Goal: Information Seeking & Learning: Learn about a topic

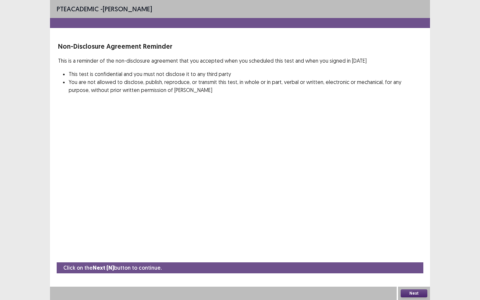
click at [415, 259] on button "Next" at bounding box center [414, 294] width 27 height 8
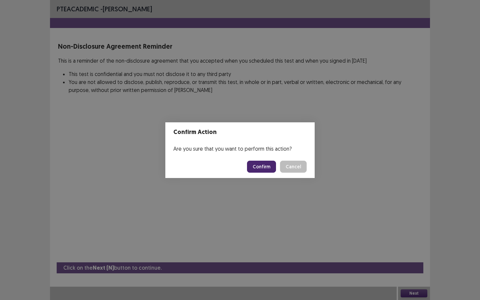
click at [267, 166] on button "Confirm" at bounding box center [261, 167] width 29 height 12
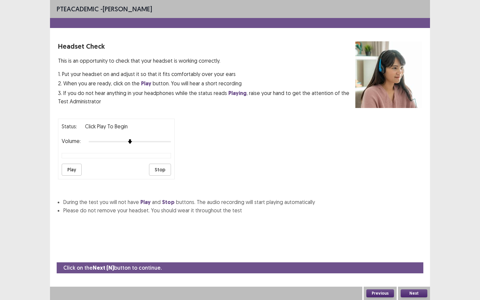
click at [414, 259] on button "Next" at bounding box center [414, 294] width 27 height 8
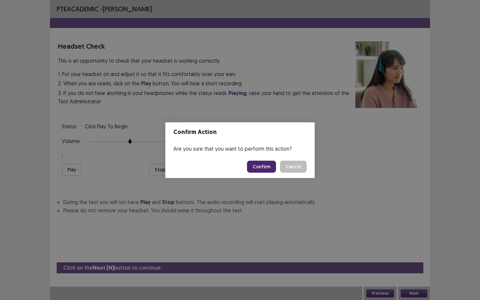
click at [269, 167] on button "Confirm" at bounding box center [261, 167] width 29 height 12
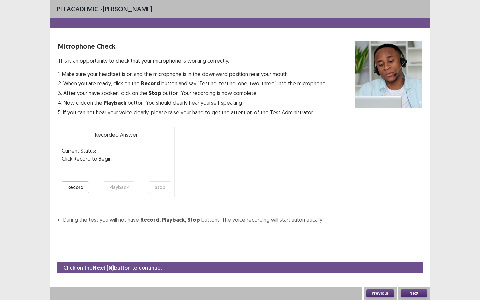
click at [417, 259] on button "Next" at bounding box center [414, 294] width 27 height 8
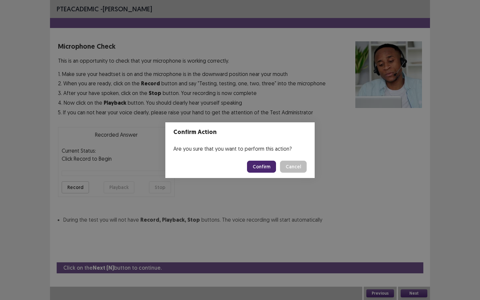
click at [267, 166] on button "Confirm" at bounding box center [261, 167] width 29 height 12
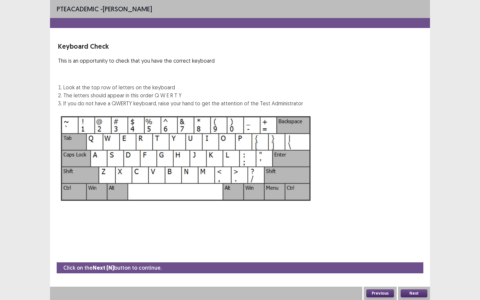
click at [416, 259] on button "Next" at bounding box center [414, 294] width 27 height 8
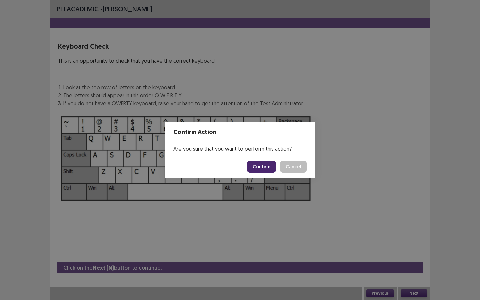
click at [295, 164] on button "Cancel" at bounding box center [293, 167] width 27 height 12
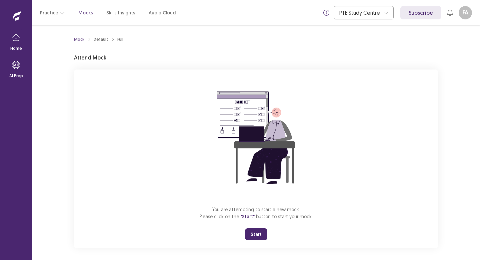
click at [250, 236] on button "Start" at bounding box center [256, 234] width 22 height 12
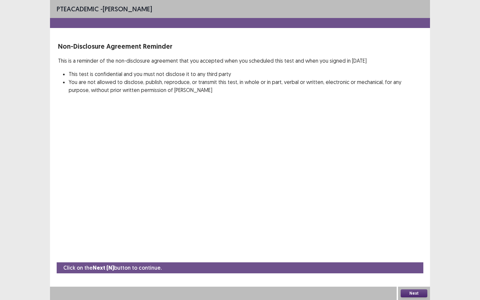
click at [416, 259] on button "Next" at bounding box center [414, 294] width 27 height 8
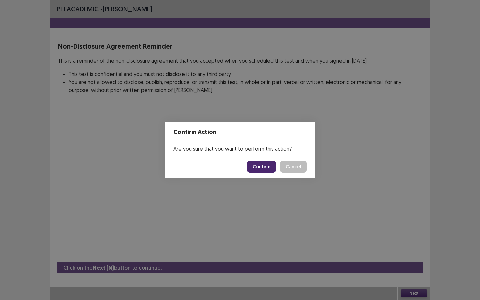
click at [272, 167] on button "Confirm" at bounding box center [261, 167] width 29 height 12
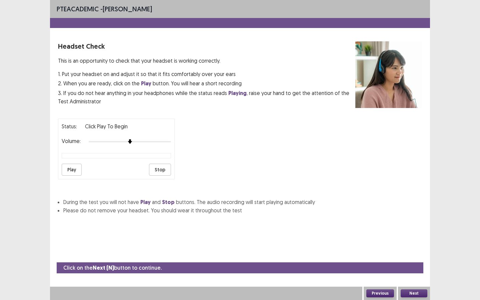
click at [419, 259] on button "Next" at bounding box center [414, 294] width 27 height 8
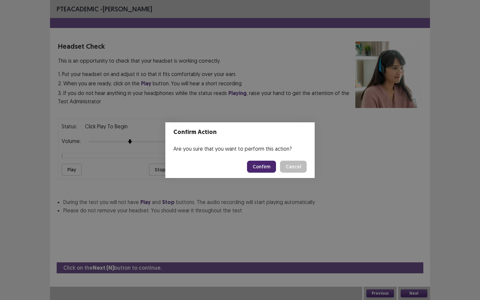
click at [263, 163] on button "Confirm" at bounding box center [261, 167] width 29 height 12
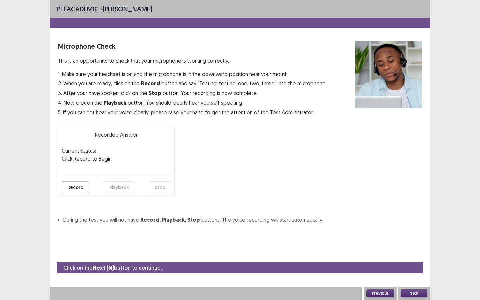
click at [422, 259] on button "Next" at bounding box center [414, 294] width 27 height 8
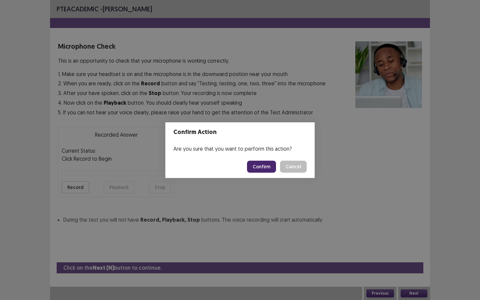
click at [274, 164] on button "Confirm" at bounding box center [261, 167] width 29 height 12
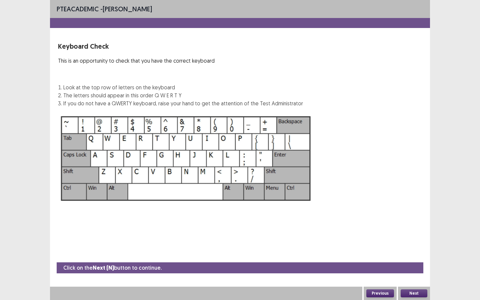
click at [408, 259] on button "Next" at bounding box center [414, 294] width 27 height 8
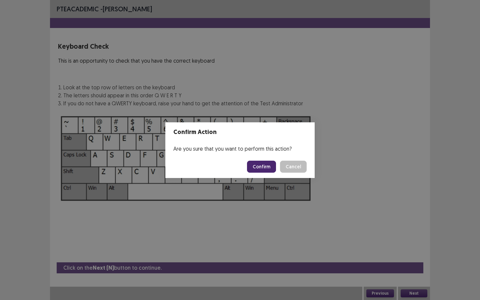
click at [266, 167] on button "Confirm" at bounding box center [261, 167] width 29 height 12
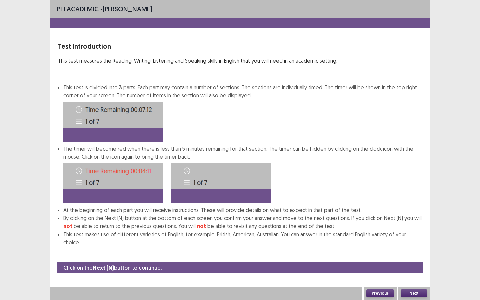
click at [413, 259] on button "Next" at bounding box center [414, 294] width 27 height 8
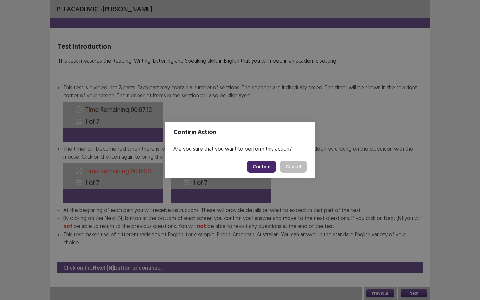
click at [265, 168] on button "Confirm" at bounding box center [261, 167] width 29 height 12
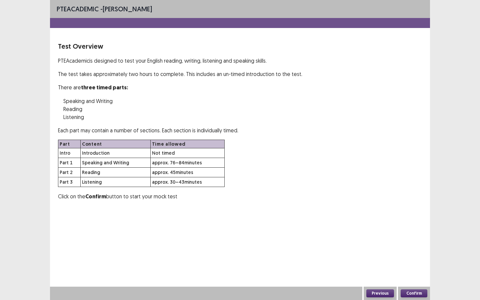
click at [408, 259] on button "Confirm" at bounding box center [414, 294] width 27 height 8
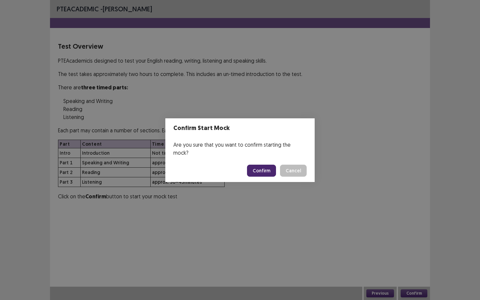
click at [269, 170] on button "Confirm" at bounding box center [261, 171] width 29 height 12
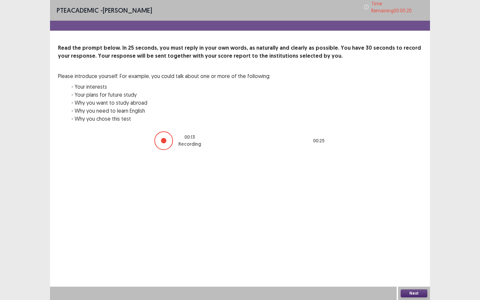
click at [411, 259] on button "Next" at bounding box center [414, 294] width 27 height 8
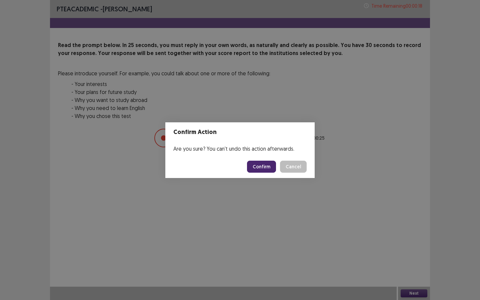
click at [268, 170] on button "Confirm" at bounding box center [261, 167] width 29 height 12
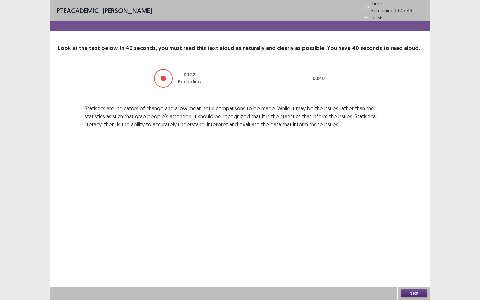
click at [406, 259] on button "Next" at bounding box center [414, 294] width 27 height 8
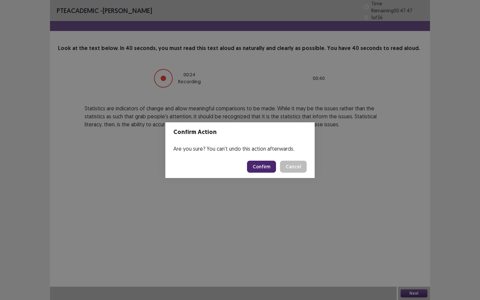
click at [265, 168] on button "Confirm" at bounding box center [261, 167] width 29 height 12
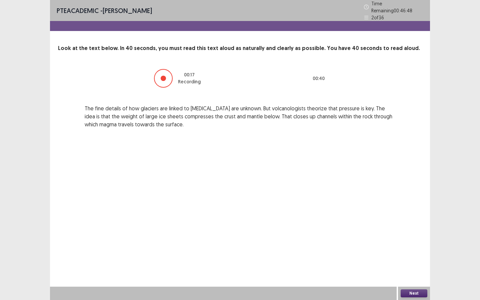
click at [425, 259] on button "Next" at bounding box center [414, 294] width 27 height 8
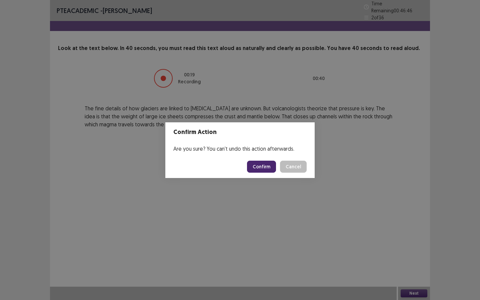
click at [265, 165] on button "Confirm" at bounding box center [261, 167] width 29 height 12
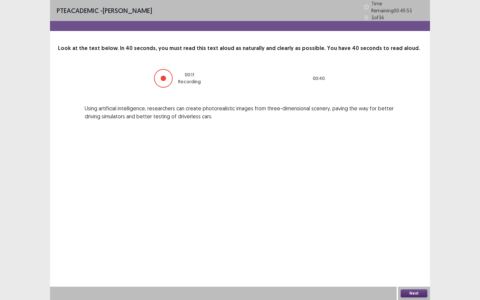
click at [407, 259] on button "Next" at bounding box center [414, 294] width 27 height 8
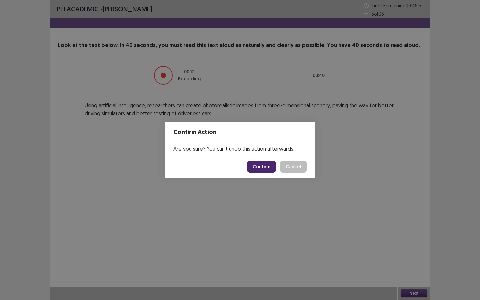
click at [268, 161] on button "Confirm" at bounding box center [261, 167] width 29 height 12
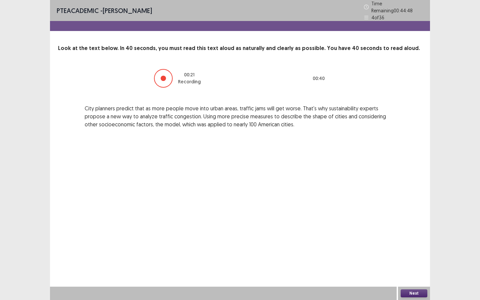
click at [422, 259] on button "Next" at bounding box center [414, 294] width 27 height 8
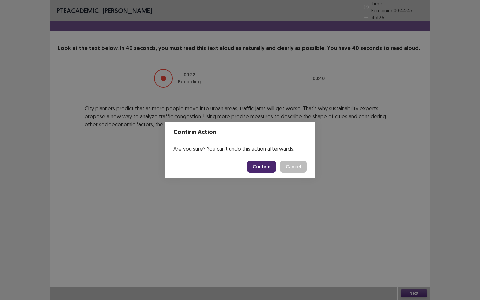
click at [272, 165] on button "Confirm" at bounding box center [261, 167] width 29 height 12
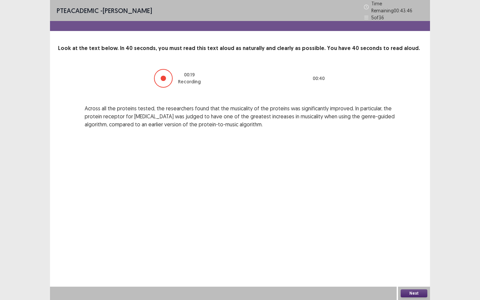
click at [413, 259] on button "Next" at bounding box center [414, 294] width 27 height 8
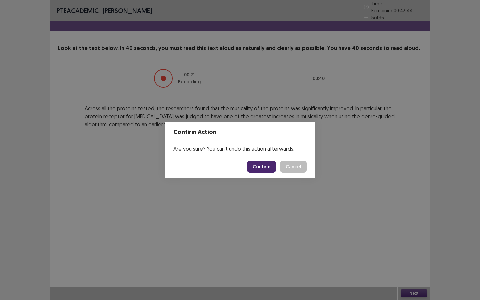
click at [267, 166] on button "Confirm" at bounding box center [261, 167] width 29 height 12
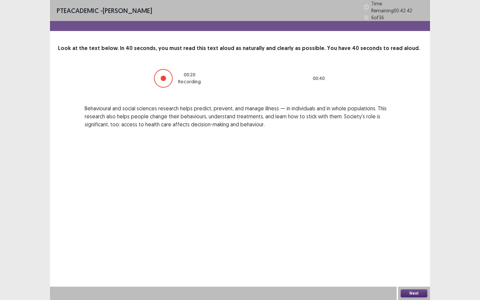
click at [410, 259] on button "Next" at bounding box center [414, 294] width 27 height 8
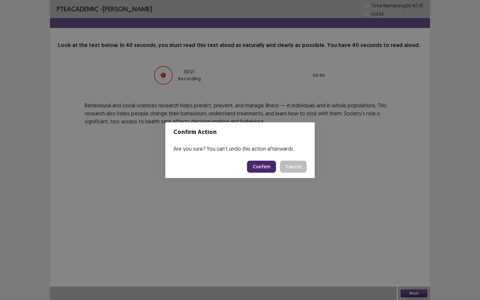
click at [266, 164] on button "Confirm" at bounding box center [261, 167] width 29 height 12
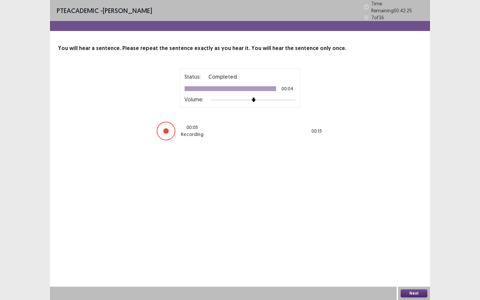
click at [408, 259] on button "Next" at bounding box center [414, 294] width 27 height 8
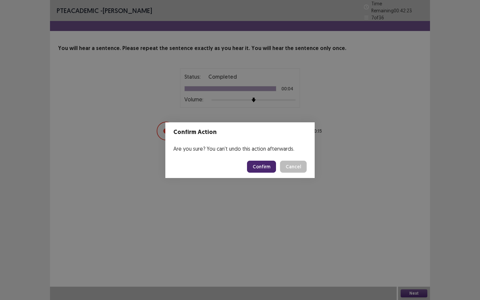
click at [259, 171] on button "Confirm" at bounding box center [261, 167] width 29 height 12
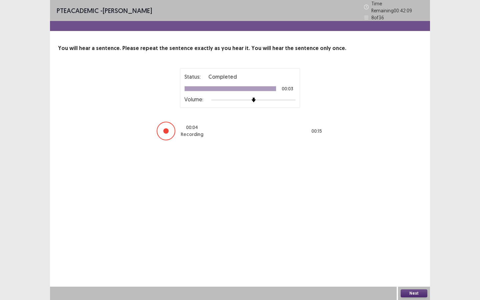
click at [419, 259] on button "Next" at bounding box center [414, 294] width 27 height 8
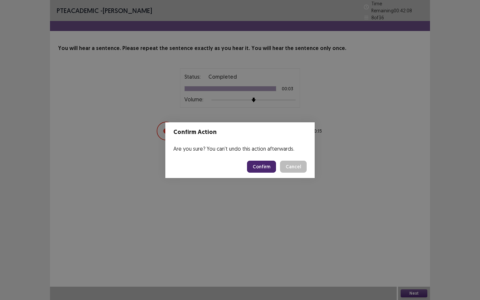
click at [271, 168] on button "Confirm" at bounding box center [261, 167] width 29 height 12
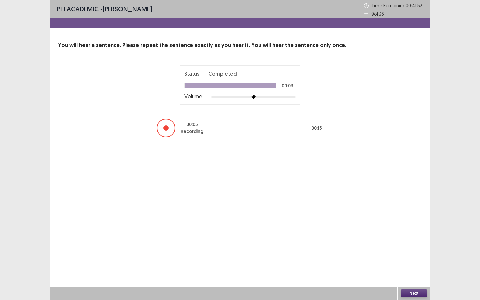
click at [410, 259] on button "Next" at bounding box center [414, 294] width 27 height 8
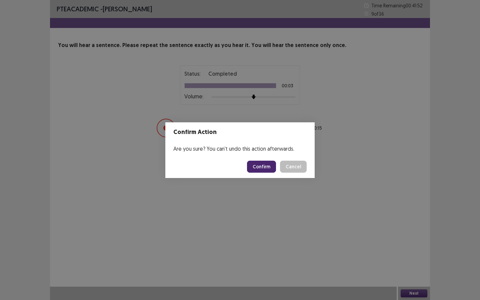
click at [258, 170] on button "Confirm" at bounding box center [261, 167] width 29 height 12
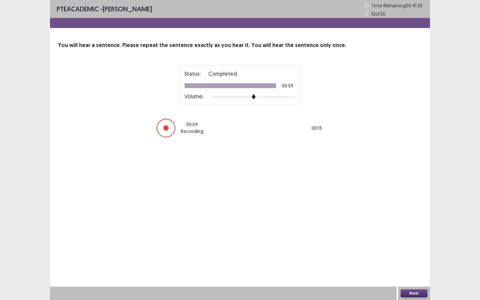
click at [409, 259] on button "Next" at bounding box center [414, 294] width 27 height 8
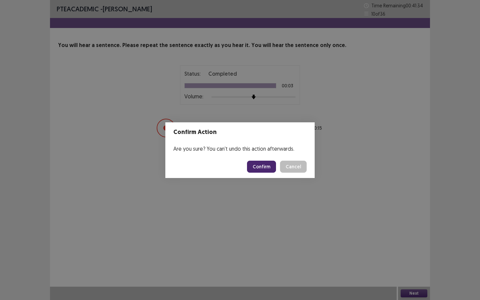
click at [261, 171] on button "Confirm" at bounding box center [261, 167] width 29 height 12
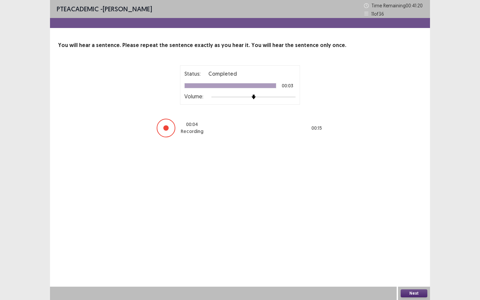
click at [411, 259] on button "Next" at bounding box center [414, 294] width 27 height 8
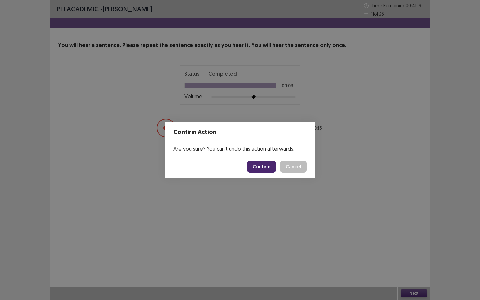
click at [275, 168] on button "Confirm" at bounding box center [261, 167] width 29 height 12
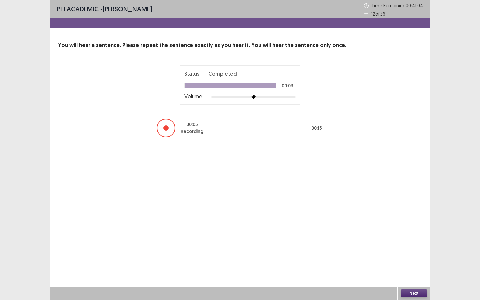
click at [410, 259] on button "Next" at bounding box center [414, 294] width 27 height 8
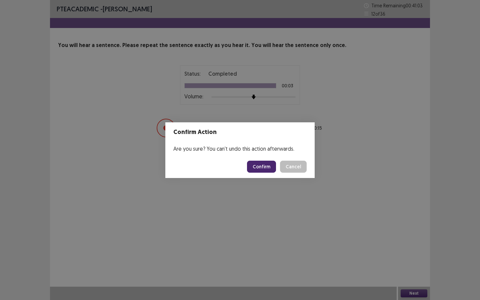
click at [270, 168] on button "Confirm" at bounding box center [261, 167] width 29 height 12
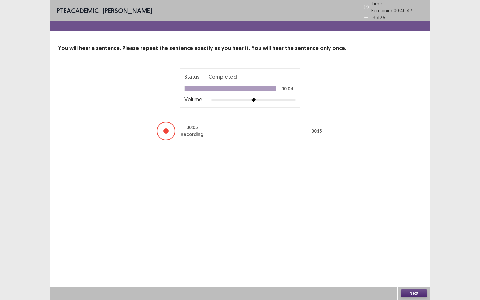
click at [415, 259] on button "Next" at bounding box center [414, 294] width 27 height 8
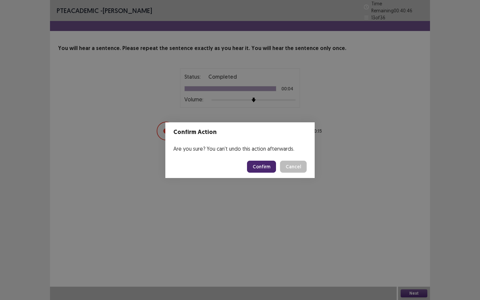
click at [268, 164] on button "Confirm" at bounding box center [261, 167] width 29 height 12
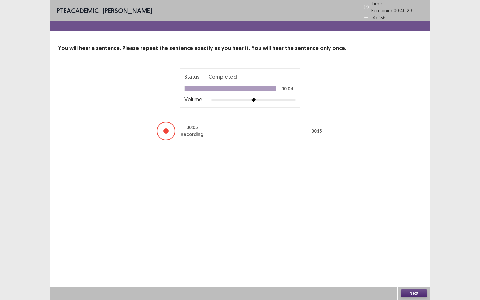
click at [413, 259] on button "Next" at bounding box center [414, 294] width 27 height 8
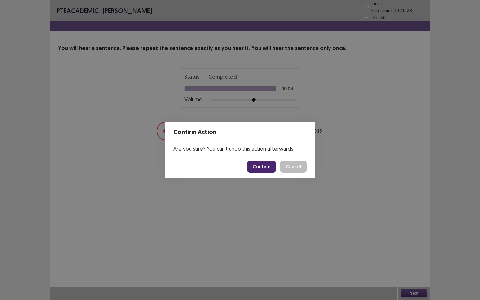
click at [254, 168] on button "Confirm" at bounding box center [261, 167] width 29 height 12
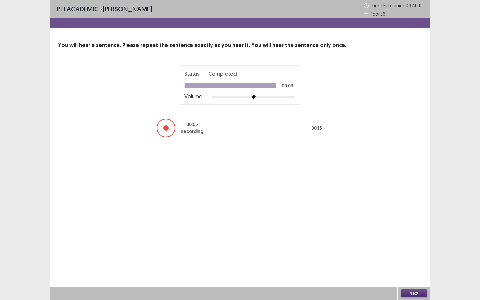
click at [414, 259] on button "Next" at bounding box center [414, 294] width 27 height 8
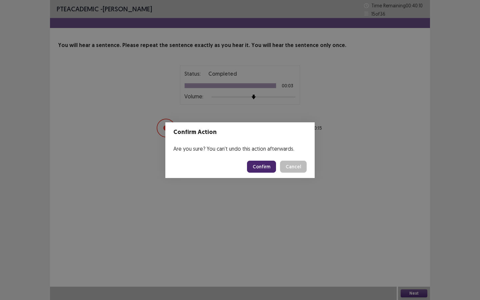
click at [270, 168] on button "Confirm" at bounding box center [261, 167] width 29 height 12
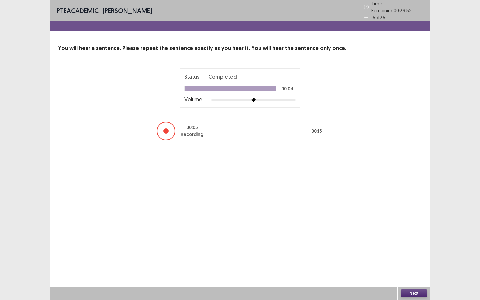
click at [413, 259] on button "Next" at bounding box center [414, 294] width 27 height 8
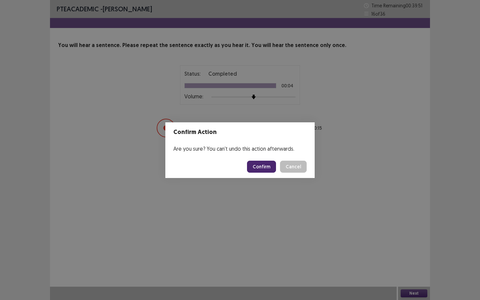
click at [269, 168] on button "Confirm" at bounding box center [261, 167] width 29 height 12
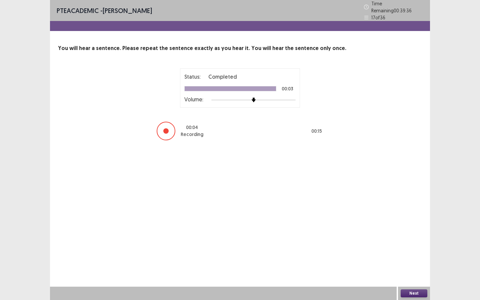
click at [407, 259] on button "Next" at bounding box center [414, 294] width 27 height 8
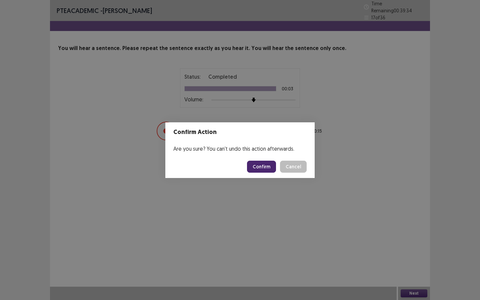
click at [256, 168] on button "Confirm" at bounding box center [261, 167] width 29 height 12
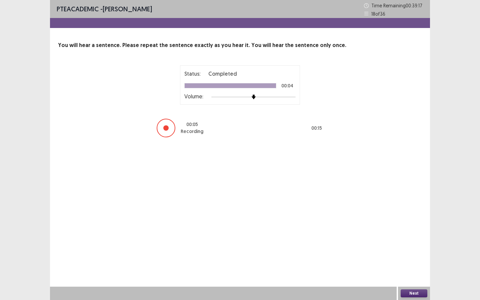
click at [421, 259] on button "Next" at bounding box center [414, 294] width 27 height 8
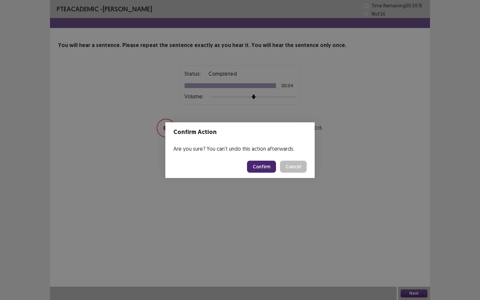
click at [268, 169] on button "Confirm" at bounding box center [261, 167] width 29 height 12
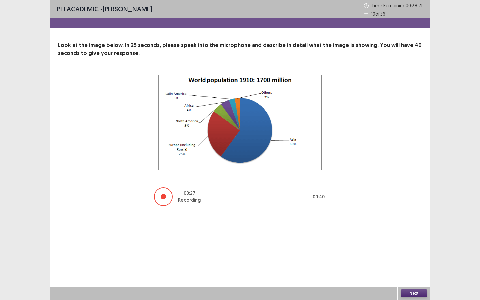
click at [413, 259] on button "Next" at bounding box center [414, 294] width 27 height 8
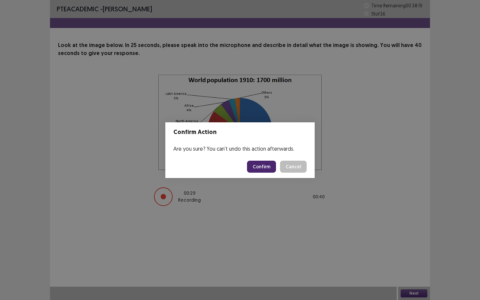
click at [271, 167] on button "Confirm" at bounding box center [261, 167] width 29 height 12
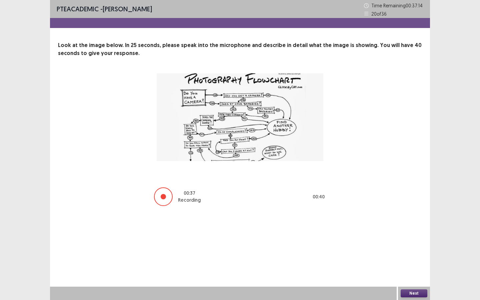
click at [410, 259] on button "Next" at bounding box center [414, 294] width 27 height 8
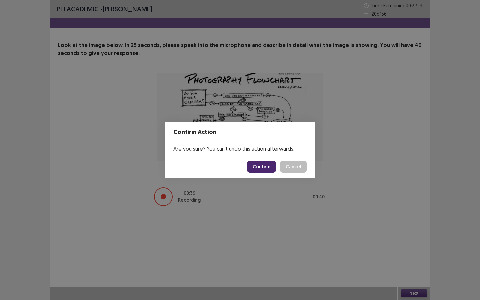
click at [266, 168] on button "Confirm" at bounding box center [261, 167] width 29 height 12
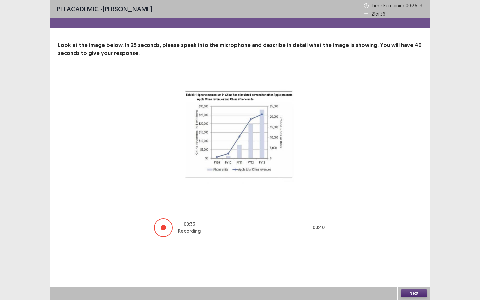
click at [415, 259] on button "Next" at bounding box center [414, 294] width 27 height 8
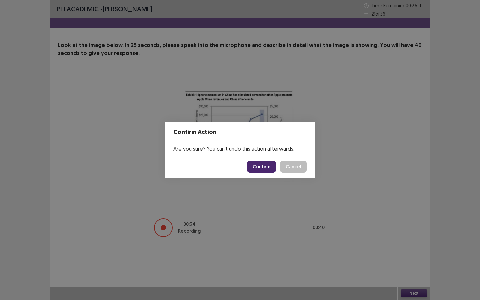
click at [264, 163] on button "Confirm" at bounding box center [261, 167] width 29 height 12
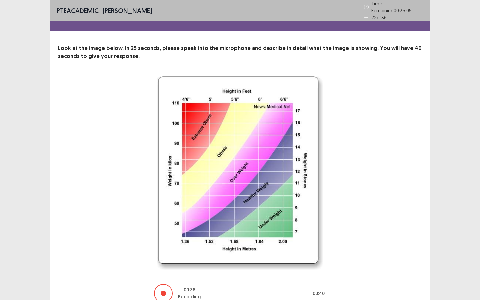
scroll to position [30, 0]
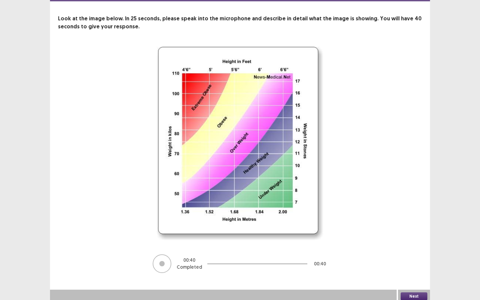
click at [415, 259] on button "Next" at bounding box center [414, 297] width 27 height 8
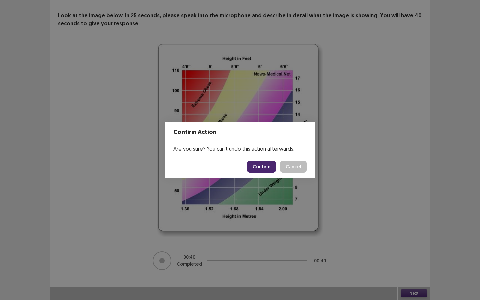
click at [264, 164] on button "Confirm" at bounding box center [261, 167] width 29 height 12
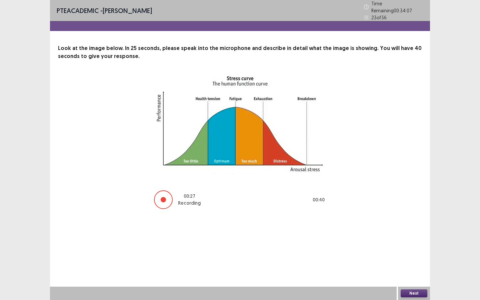
click at [410, 259] on button "Next" at bounding box center [414, 294] width 27 height 8
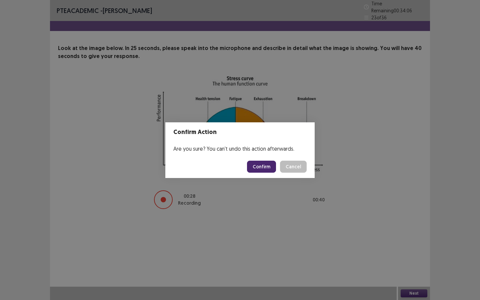
click at [263, 166] on button "Confirm" at bounding box center [261, 167] width 29 height 12
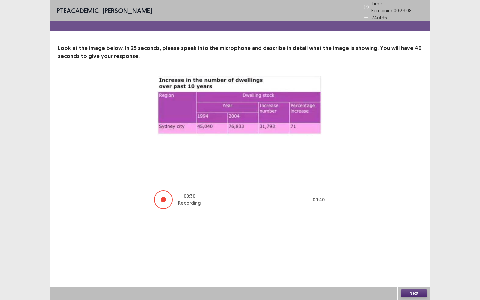
click at [409, 259] on button "Next" at bounding box center [414, 294] width 27 height 8
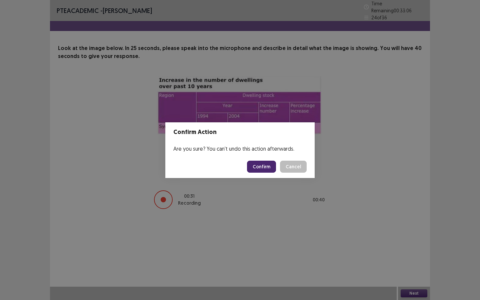
click at [266, 167] on button "Confirm" at bounding box center [261, 167] width 29 height 12
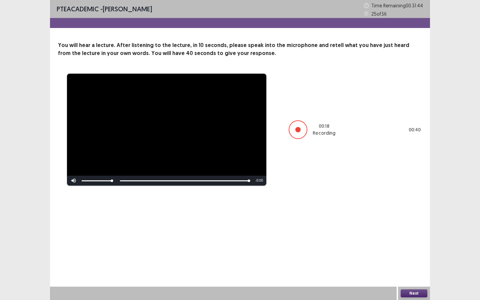
click at [416, 259] on button "Next" at bounding box center [414, 294] width 27 height 8
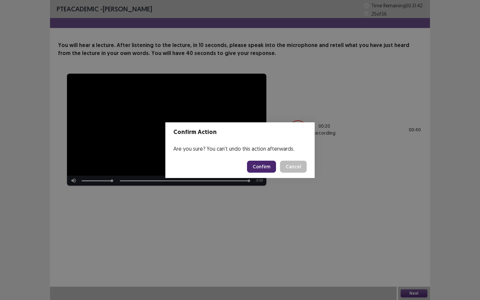
click at [263, 166] on button "Confirm" at bounding box center [261, 167] width 29 height 12
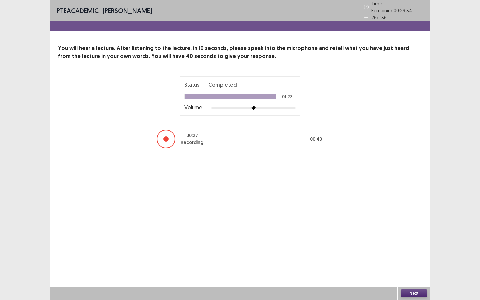
click at [410, 259] on button "Next" at bounding box center [414, 294] width 27 height 8
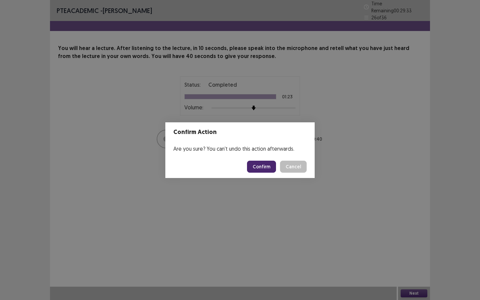
click at [273, 167] on button "Confirm" at bounding box center [261, 167] width 29 height 12
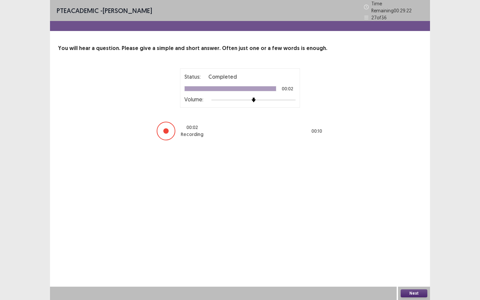
click at [406, 259] on button "Next" at bounding box center [414, 294] width 27 height 8
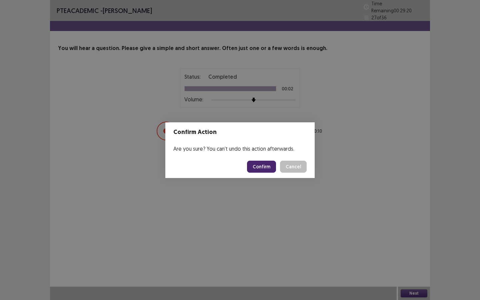
click at [269, 169] on button "Confirm" at bounding box center [261, 167] width 29 height 12
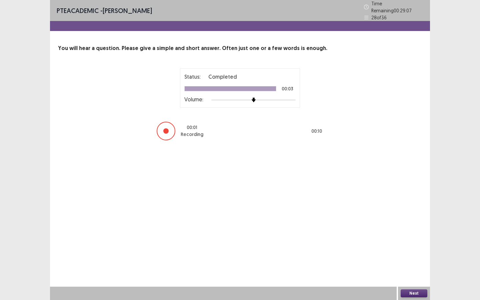
click at [412, 259] on button "Next" at bounding box center [414, 294] width 27 height 8
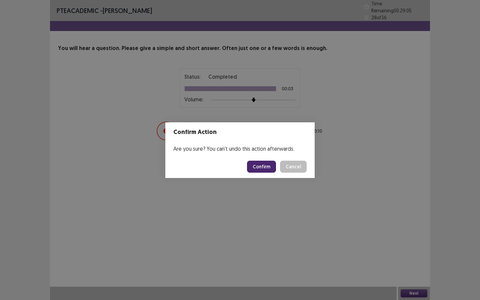
click at [262, 171] on button "Confirm" at bounding box center [261, 167] width 29 height 12
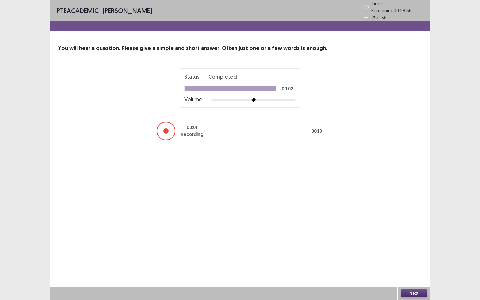
click at [410, 259] on button "Next" at bounding box center [414, 294] width 27 height 8
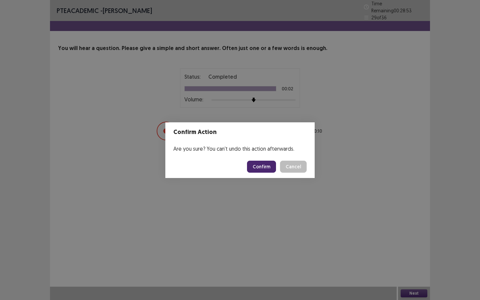
click at [262, 169] on button "Confirm" at bounding box center [261, 167] width 29 height 12
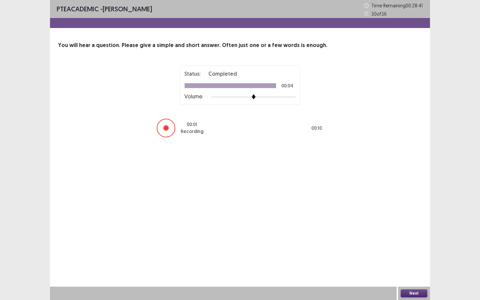
click at [413, 259] on button "Next" at bounding box center [414, 294] width 27 height 8
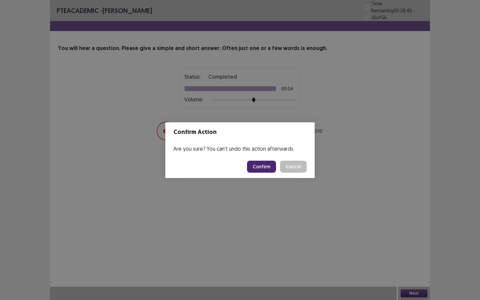
click at [271, 168] on button "Confirm" at bounding box center [261, 167] width 29 height 12
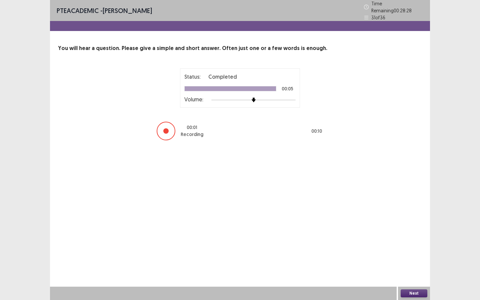
click at [412, 259] on button "Next" at bounding box center [414, 294] width 27 height 8
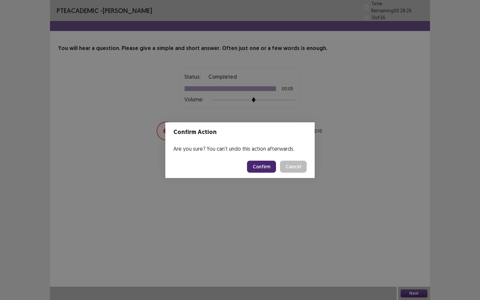
click at [270, 169] on button "Confirm" at bounding box center [261, 167] width 29 height 12
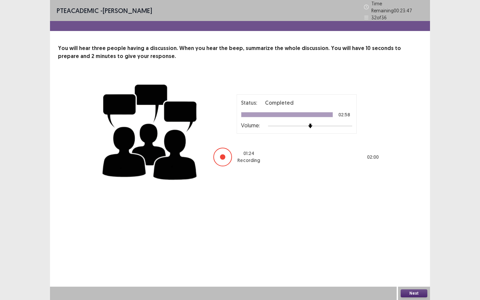
click at [415, 259] on button "Next" at bounding box center [414, 294] width 27 height 8
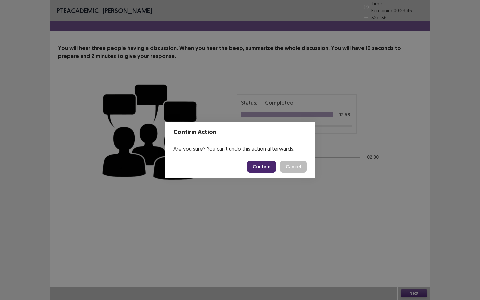
click at [265, 168] on button "Confirm" at bounding box center [261, 167] width 29 height 12
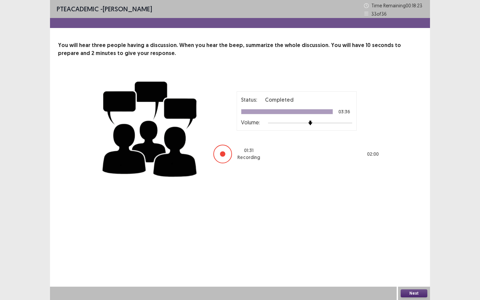
click at [416, 259] on button "Next" at bounding box center [414, 294] width 27 height 8
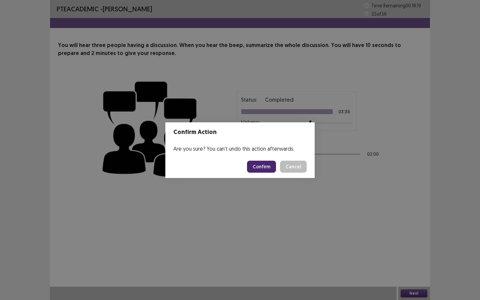
click at [270, 165] on button "Confirm" at bounding box center [261, 167] width 29 height 12
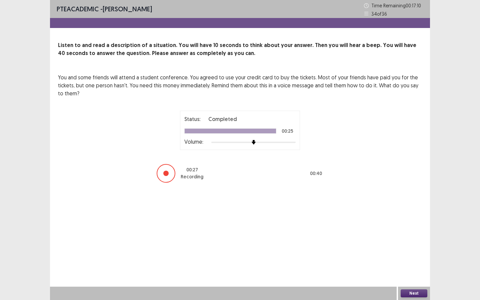
click at [407, 259] on button "Next" at bounding box center [414, 294] width 27 height 8
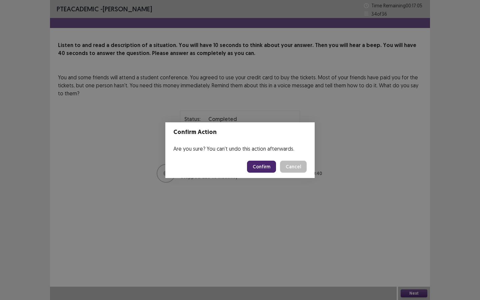
click at [266, 169] on button "Confirm" at bounding box center [261, 167] width 29 height 12
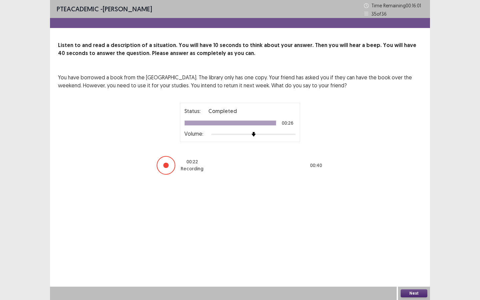
click at [412, 259] on button "Next" at bounding box center [414, 294] width 27 height 8
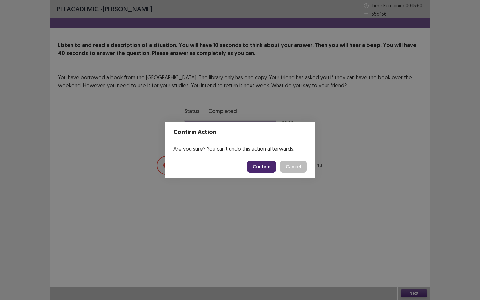
click at [265, 170] on button "Confirm" at bounding box center [261, 167] width 29 height 12
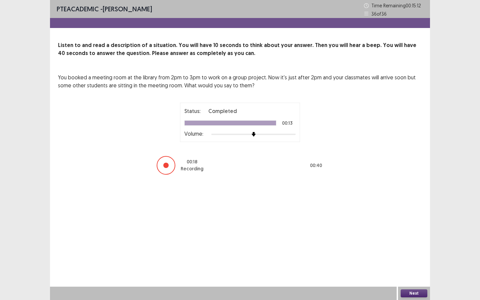
click at [423, 259] on button "Next" at bounding box center [414, 294] width 27 height 8
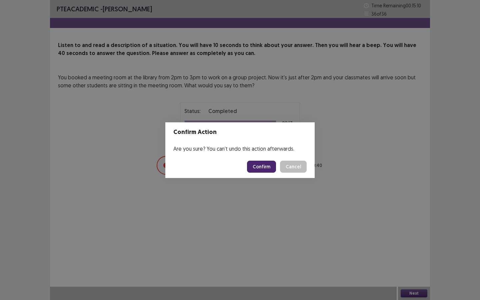
click at [268, 168] on button "Confirm" at bounding box center [261, 167] width 29 height 12
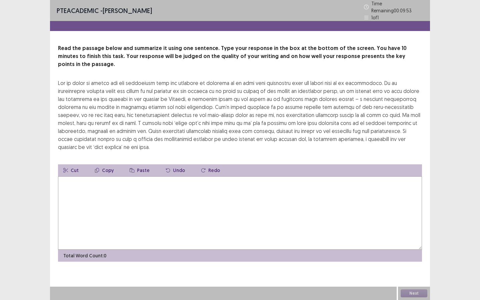
click at [85, 176] on textarea at bounding box center [240, 212] width 364 height 73
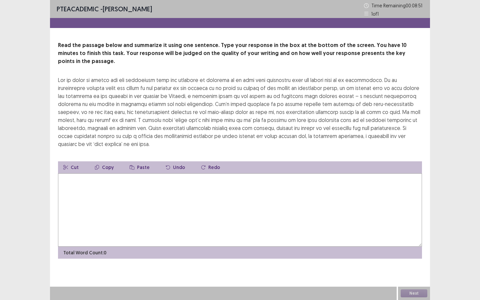
click at [89, 173] on textarea at bounding box center [240, 209] width 364 height 73
click at [135, 173] on textarea "**********" at bounding box center [240, 209] width 364 height 73
click at [173, 173] on textarea "**********" at bounding box center [240, 209] width 364 height 73
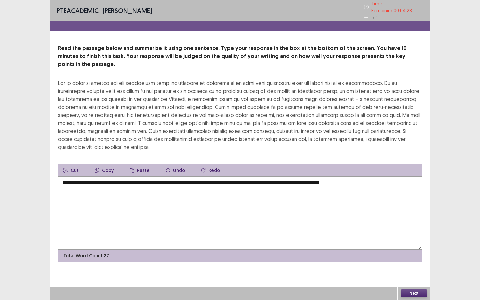
click at [362, 176] on textarea "**********" at bounding box center [240, 212] width 364 height 73
click at [380, 176] on textarea "**********" at bounding box center [240, 212] width 364 height 73
type textarea "**********"
click at [413, 259] on button "Next" at bounding box center [414, 294] width 27 height 8
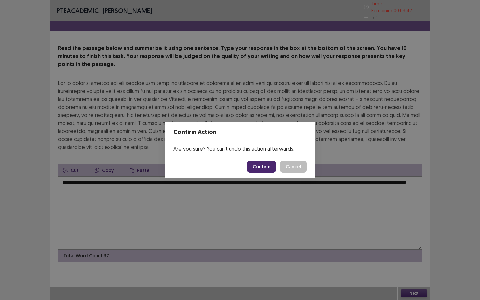
click at [260, 172] on footer "Confirm Cancel" at bounding box center [239, 166] width 149 height 23
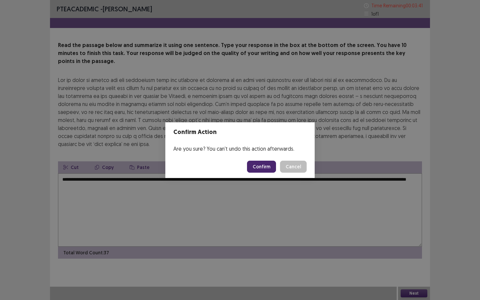
click at [261, 162] on button "Confirm" at bounding box center [261, 167] width 29 height 12
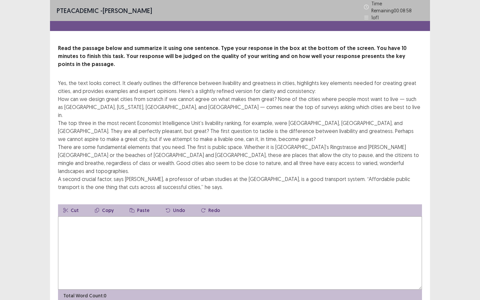
click at [106, 217] on textarea at bounding box center [240, 253] width 364 height 73
type textarea "*"
click at [128, 217] on textarea "**********" at bounding box center [240, 253] width 364 height 73
click at [177, 217] on textarea "**********" at bounding box center [240, 253] width 364 height 73
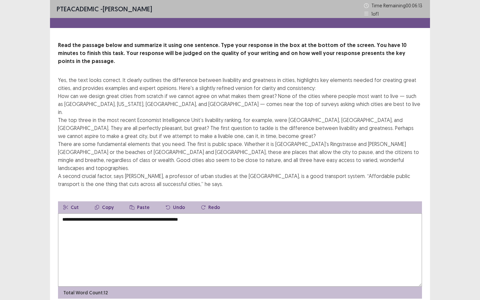
click at [187, 214] on textarea "**********" at bounding box center [240, 250] width 364 height 73
click at [186, 214] on textarea "**********" at bounding box center [240, 250] width 364 height 73
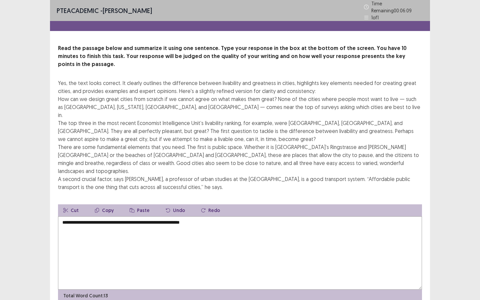
click at [218, 217] on textarea "**********" at bounding box center [240, 253] width 364 height 73
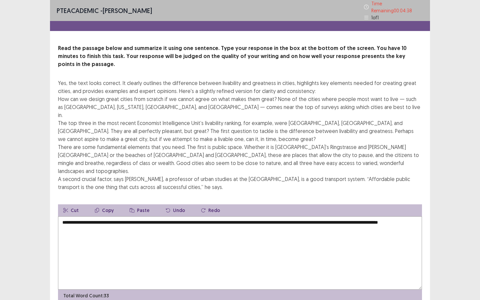
click at [329, 217] on textarea "**********" at bounding box center [240, 253] width 364 height 73
click at [100, 217] on textarea "**********" at bounding box center [240, 253] width 364 height 73
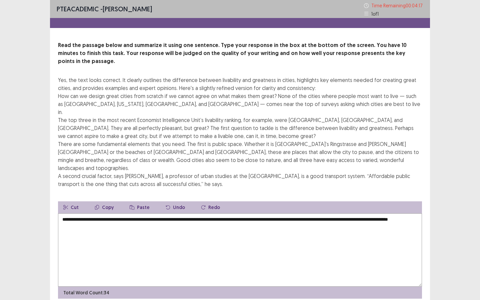
type textarea "**********"
click at [371, 259] on div "PTE academic - Fatiha Abdoul Mouminou Time Remaining 00 : 04 : 17 1 of 1 Read t…" at bounding box center [240, 156] width 380 height 312
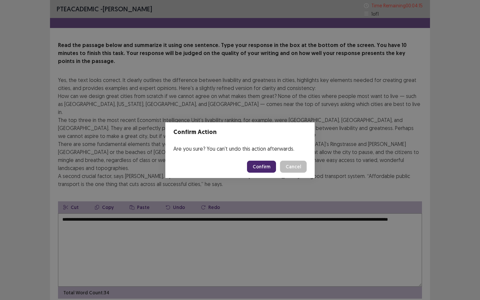
click at [261, 167] on button "Confirm" at bounding box center [261, 167] width 29 height 12
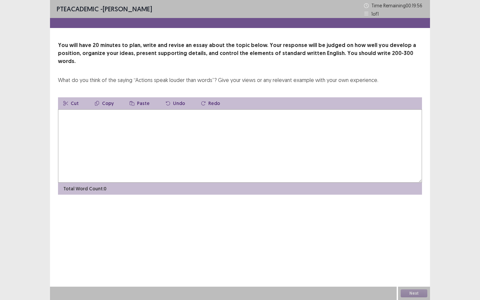
click at [117, 114] on textarea at bounding box center [240, 145] width 364 height 73
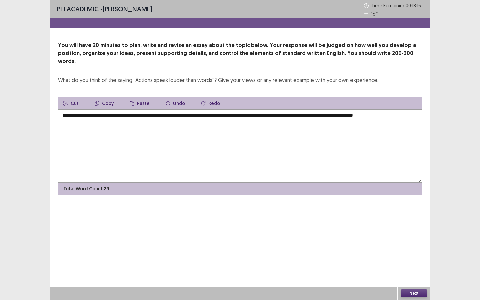
click at [73, 115] on textarea "**********" at bounding box center [240, 145] width 364 height 73
click at [405, 109] on textarea "**********" at bounding box center [240, 145] width 364 height 73
click at [95, 117] on textarea "**********" at bounding box center [240, 145] width 364 height 73
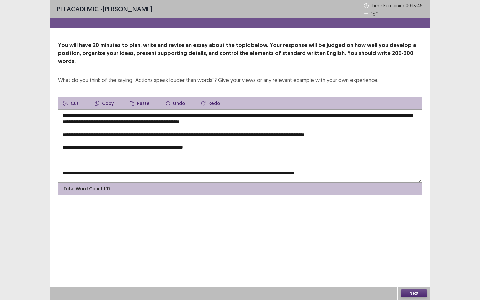
click at [116, 109] on textarea "**********" at bounding box center [240, 145] width 364 height 73
click at [108, 109] on textarea "**********" at bounding box center [240, 145] width 364 height 73
click at [163, 109] on textarea "**********" at bounding box center [240, 145] width 364 height 73
click at [111, 117] on textarea "**********" at bounding box center [240, 145] width 364 height 73
click at [244, 116] on textarea "**********" at bounding box center [240, 145] width 364 height 73
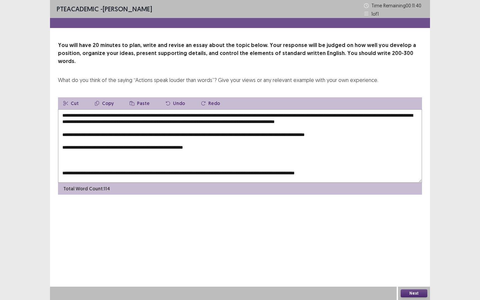
click at [354, 116] on textarea "**********" at bounding box center [240, 145] width 364 height 73
click at [357, 115] on textarea "**********" at bounding box center [240, 145] width 364 height 73
click at [380, 113] on textarea "**********" at bounding box center [240, 145] width 364 height 73
click at [80, 119] on textarea "**********" at bounding box center [240, 145] width 364 height 73
click at [180, 135] on textarea "**********" at bounding box center [240, 145] width 364 height 73
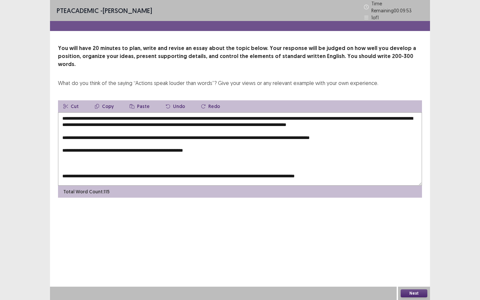
click at [187, 134] on textarea "**********" at bounding box center [240, 148] width 364 height 73
click at [366, 133] on textarea "**********" at bounding box center [240, 148] width 364 height 73
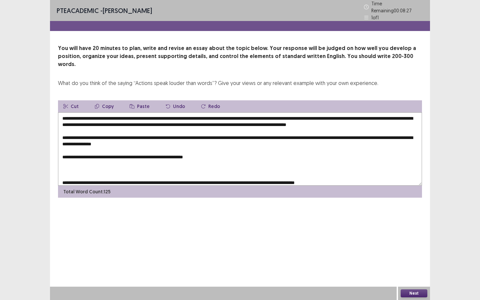
click at [166, 140] on textarea "**********" at bounding box center [240, 148] width 364 height 73
click at [178, 140] on textarea "**********" at bounding box center [240, 148] width 364 height 73
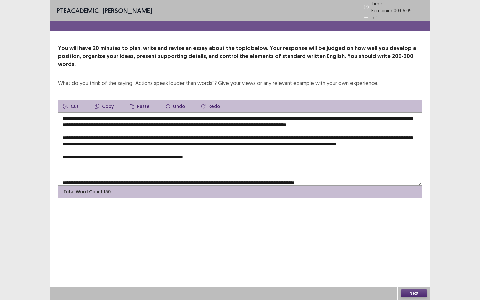
click at [182, 159] on textarea "**********" at bounding box center [240, 148] width 364 height 73
click at [184, 159] on textarea "**********" at bounding box center [240, 148] width 364 height 73
click at [183, 160] on textarea "**********" at bounding box center [240, 148] width 364 height 73
click at [204, 160] on textarea "**********" at bounding box center [240, 148] width 364 height 73
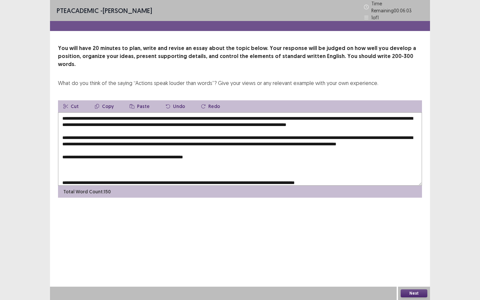
click at [205, 160] on textarea "**********" at bounding box center [240, 148] width 364 height 73
click at [129, 161] on textarea "**********" at bounding box center [240, 148] width 364 height 73
click at [166, 162] on textarea "**********" at bounding box center [240, 148] width 364 height 73
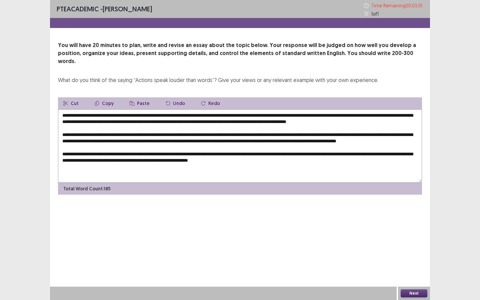
scroll to position [22, 0]
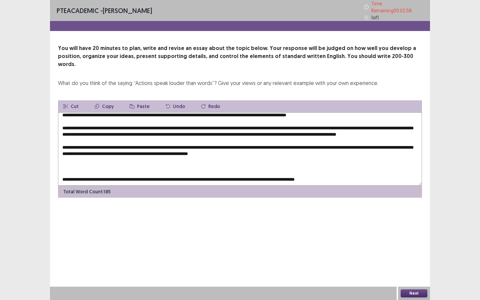
click at [62, 171] on textarea at bounding box center [240, 148] width 364 height 73
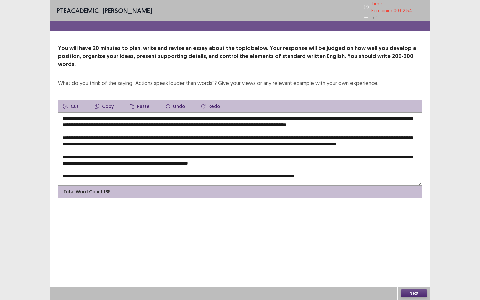
scroll to position [10, 0]
click at [242, 168] on textarea at bounding box center [240, 148] width 364 height 73
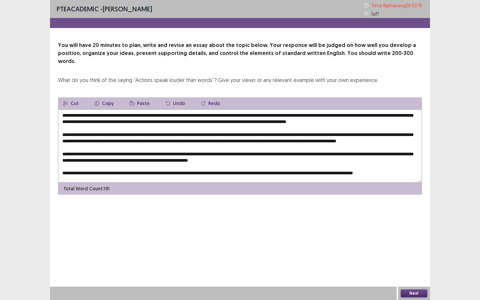
click at [414, 169] on textarea at bounding box center [240, 145] width 364 height 73
click at [115, 130] on textarea at bounding box center [240, 145] width 364 height 73
click at [180, 132] on textarea at bounding box center [240, 145] width 364 height 73
click at [205, 132] on textarea at bounding box center [240, 145] width 364 height 73
click at [202, 131] on textarea at bounding box center [240, 145] width 364 height 73
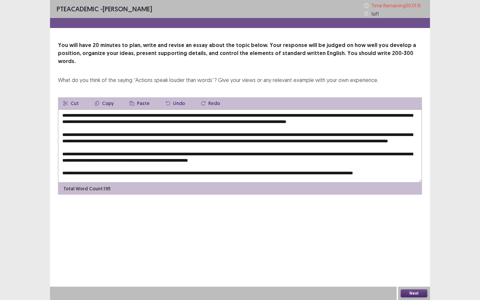
click at [204, 130] on textarea at bounding box center [240, 145] width 364 height 73
click at [186, 138] on textarea at bounding box center [240, 145] width 364 height 73
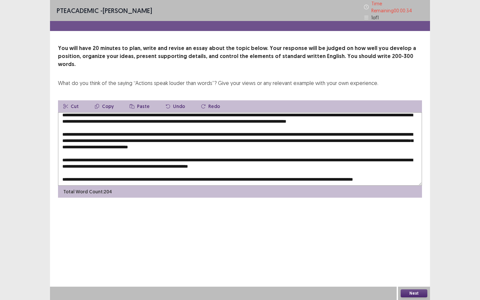
click at [209, 150] on textarea at bounding box center [240, 148] width 364 height 73
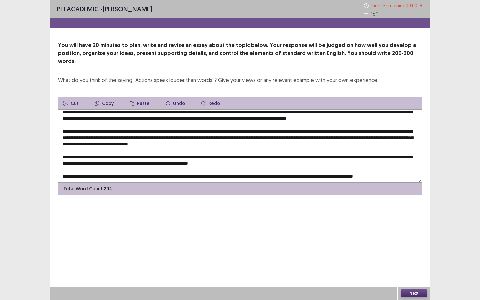
click at [325, 150] on textarea at bounding box center [240, 145] width 364 height 73
click at [106, 156] on textarea at bounding box center [240, 145] width 364 height 73
type textarea "**********"
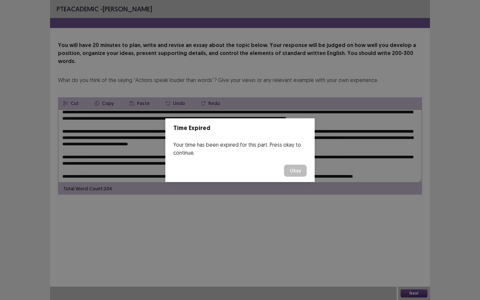
click at [295, 170] on button "Okay" at bounding box center [295, 171] width 23 height 12
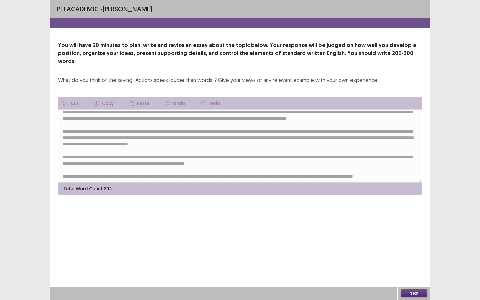
click at [420, 259] on button "Next" at bounding box center [414, 294] width 27 height 8
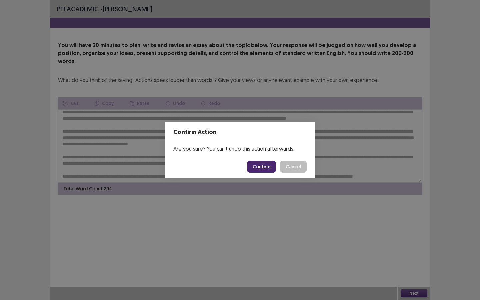
click at [264, 162] on button "Confirm" at bounding box center [261, 167] width 29 height 12
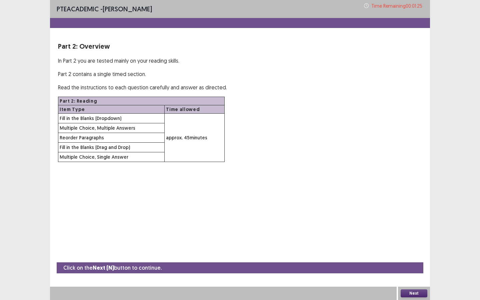
click at [413, 259] on button "Next" at bounding box center [414, 294] width 27 height 8
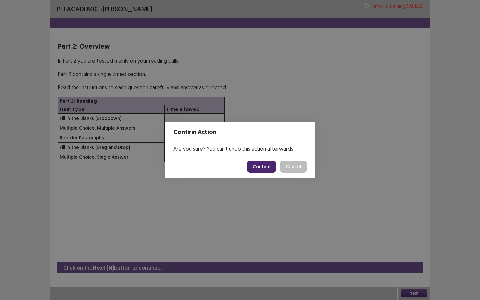
click at [263, 163] on button "Confirm" at bounding box center [261, 167] width 29 height 12
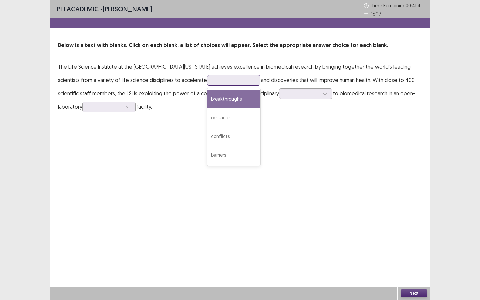
click at [213, 81] on div at bounding box center [230, 80] width 35 height 6
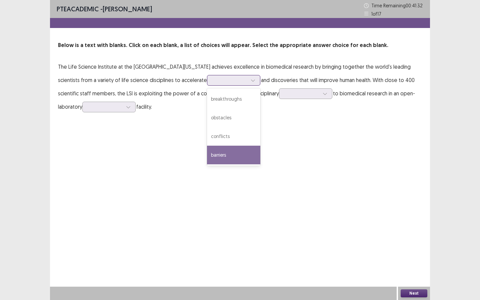
click at [207, 159] on div "barriers" at bounding box center [233, 155] width 53 height 19
click at [251, 80] on icon at bounding box center [253, 80] width 5 height 5
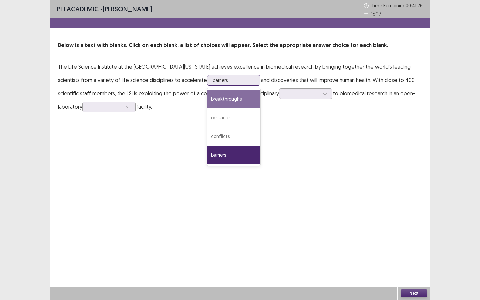
click at [207, 102] on div "breakthroughs" at bounding box center [233, 99] width 53 height 19
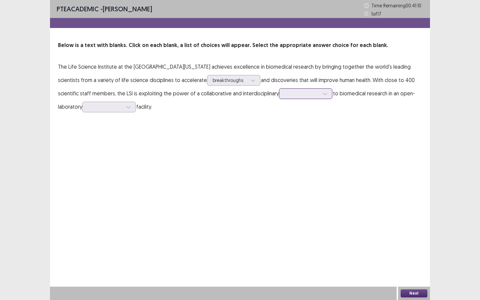
click at [285, 96] on div at bounding box center [302, 93] width 35 height 6
click at [279, 116] on div "approach" at bounding box center [305, 112] width 53 height 19
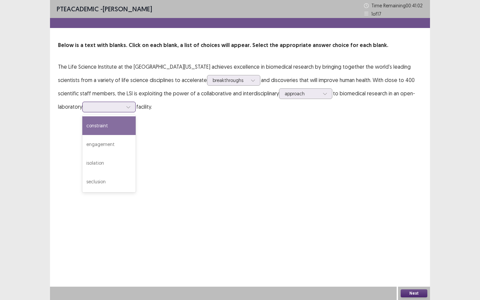
click at [91, 108] on div at bounding box center [105, 107] width 35 height 6
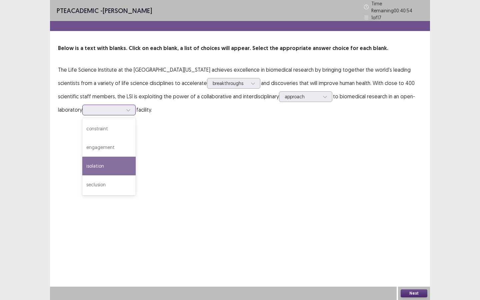
click at [95, 164] on div "isolation" at bounding box center [108, 166] width 53 height 19
click at [403, 259] on button "Next" at bounding box center [414, 294] width 27 height 8
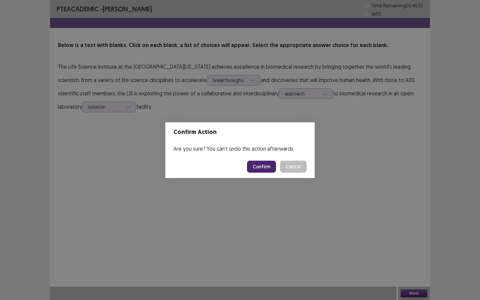
click at [268, 161] on button "Confirm" at bounding box center [261, 167] width 29 height 12
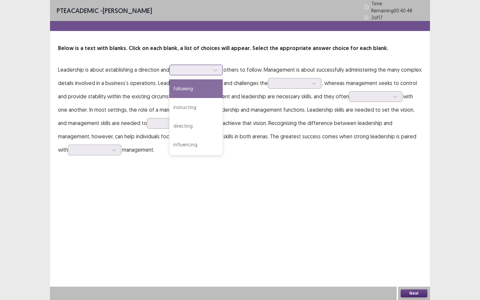
click at [194, 70] on div at bounding box center [192, 70] width 35 height 6
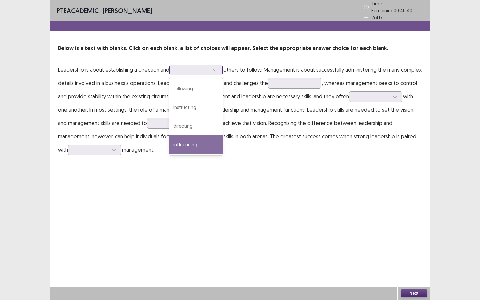
click at [196, 142] on div "influencing" at bounding box center [195, 144] width 53 height 19
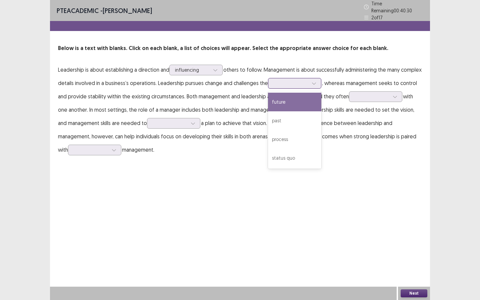
click at [309, 84] on div at bounding box center [291, 83] width 36 height 8
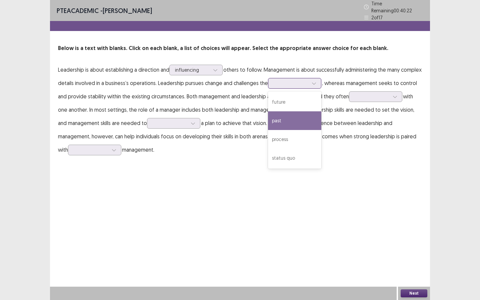
click at [315, 116] on div "past" at bounding box center [294, 120] width 53 height 19
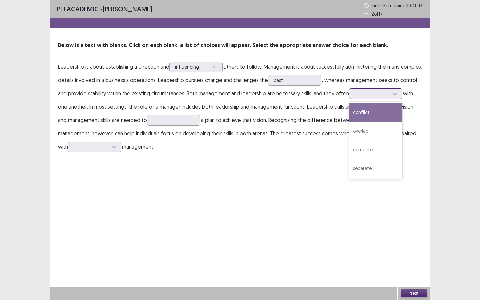
click at [390, 96] on div at bounding box center [372, 93] width 35 height 6
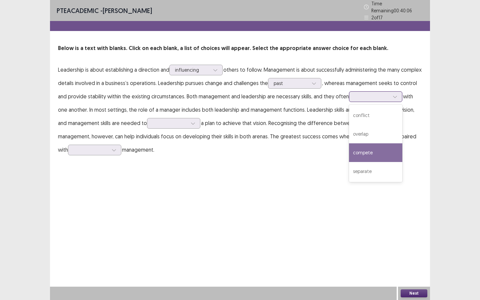
click at [385, 150] on div "compete" at bounding box center [375, 152] width 53 height 19
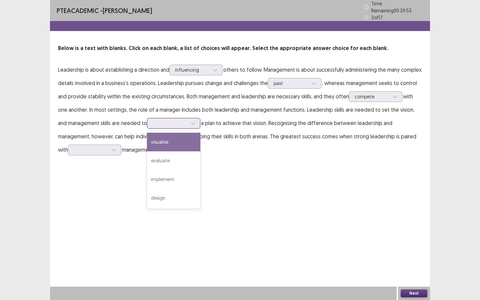
click at [167, 121] on div at bounding box center [170, 123] width 35 height 6
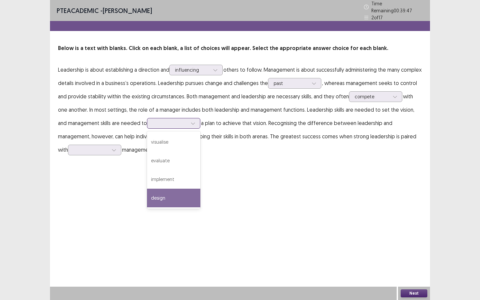
click at [163, 193] on div "design" at bounding box center [173, 198] width 53 height 19
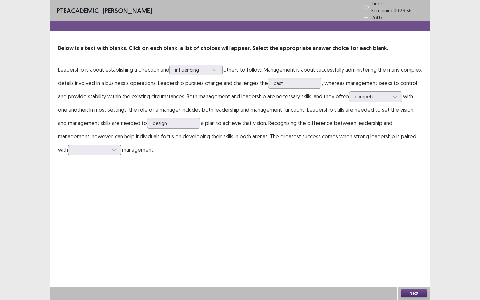
click at [110, 148] on div at bounding box center [114, 150] width 10 height 10
click at [109, 181] on div "effective" at bounding box center [94, 187] width 53 height 19
click at [405, 259] on button "Next" at bounding box center [414, 294] width 27 height 8
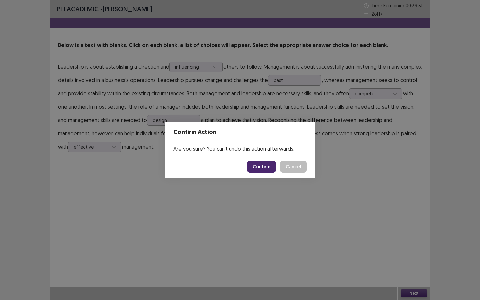
click at [265, 165] on button "Confirm" at bounding box center [261, 167] width 29 height 12
click at [447, 103] on html "PTE academic - Fatiha Abdoul Mouminou Time Remaining 00 : 39 : 31 2 of 17 Below…" at bounding box center [240, 150] width 480 height 300
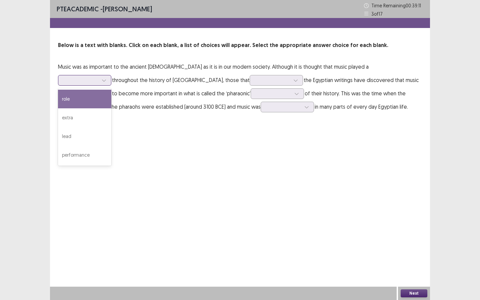
click at [106, 78] on icon at bounding box center [104, 80] width 5 height 5
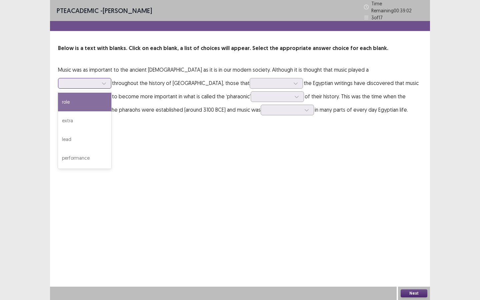
click at [111, 93] on div "role" at bounding box center [84, 102] width 53 height 19
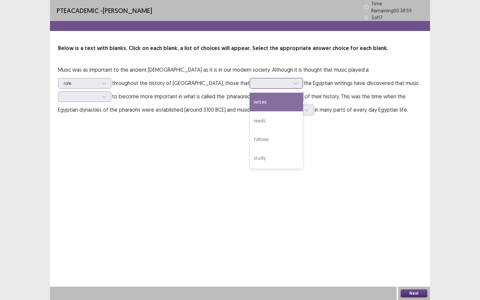
click at [256, 80] on div at bounding box center [273, 83] width 35 height 6
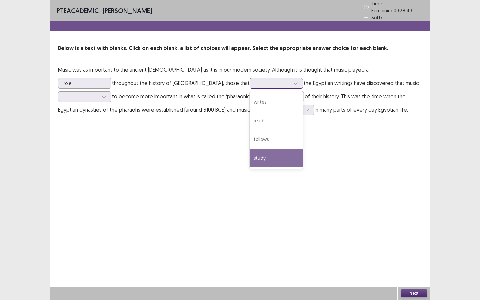
click at [250, 158] on div "study" at bounding box center [276, 158] width 53 height 19
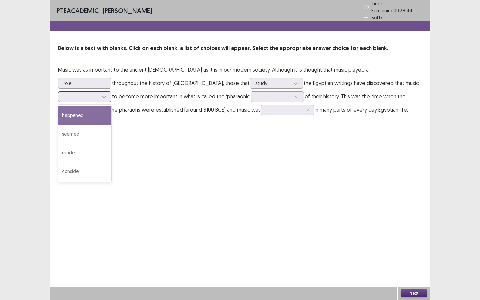
click at [98, 93] on div at bounding box center [81, 96] width 35 height 6
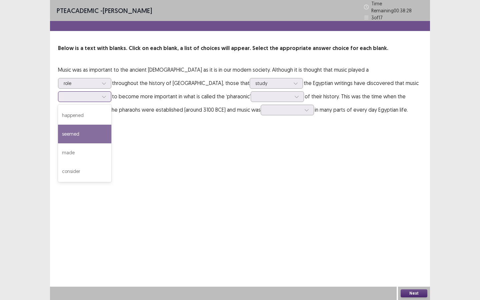
click at [111, 125] on div "seemed" at bounding box center [84, 134] width 53 height 19
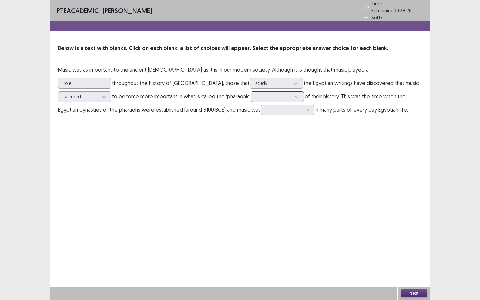
click at [257, 93] on div at bounding box center [274, 96] width 35 height 6
click at [251, 118] on div "years" at bounding box center [277, 115] width 53 height 19
click at [267, 107] on div at bounding box center [284, 110] width 35 height 6
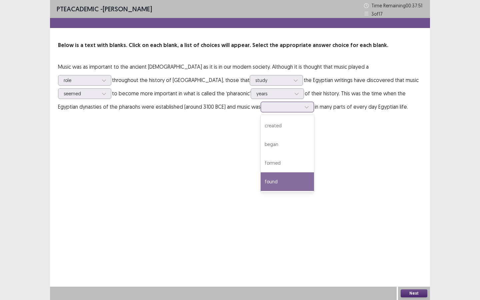
click at [261, 184] on div "found" at bounding box center [287, 181] width 53 height 19
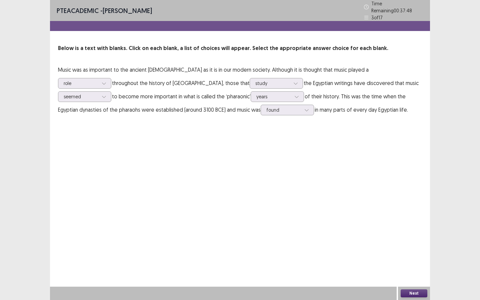
click at [420, 259] on button "Next" at bounding box center [414, 294] width 27 height 8
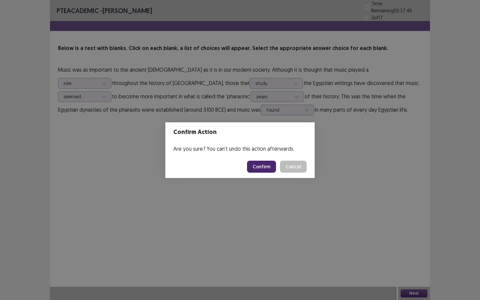
click at [268, 162] on button "Confirm" at bounding box center [261, 167] width 29 height 12
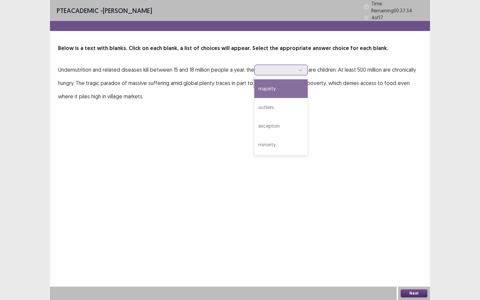
click at [298, 68] on icon at bounding box center [300, 70] width 5 height 5
click at [281, 94] on div "majority" at bounding box center [281, 88] width 53 height 19
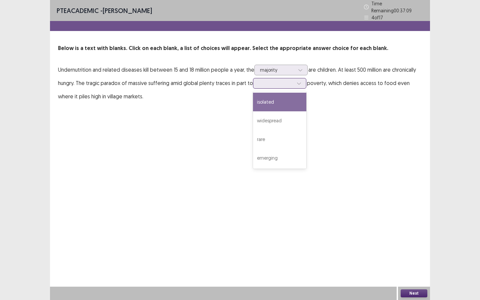
click at [279, 83] on div at bounding box center [276, 83] width 35 height 6
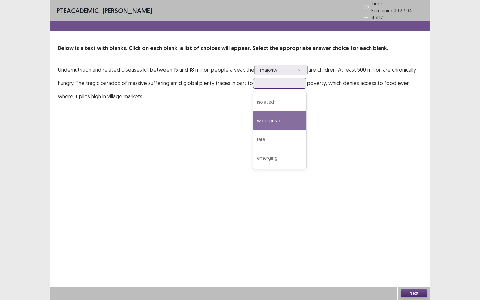
click at [284, 122] on div "widespread" at bounding box center [279, 120] width 53 height 19
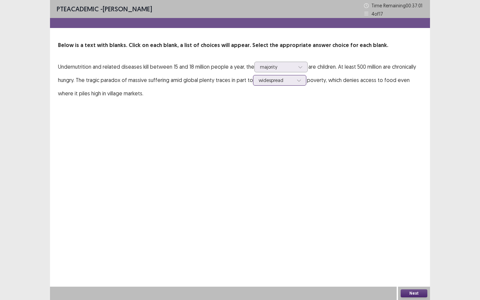
click at [286, 81] on div at bounding box center [276, 80] width 35 height 6
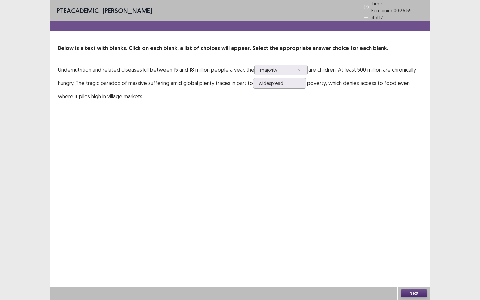
click at [349, 178] on div "PTE academic - Fatiha Abdoul Mouminou Time Remaining 00 : 36 : 59 4 of 17 Below…" at bounding box center [240, 150] width 380 height 300
click at [414, 259] on button "Next" at bounding box center [414, 294] width 27 height 8
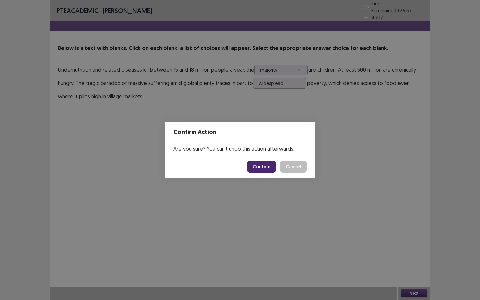
click at [263, 170] on button "Confirm" at bounding box center [261, 167] width 29 height 12
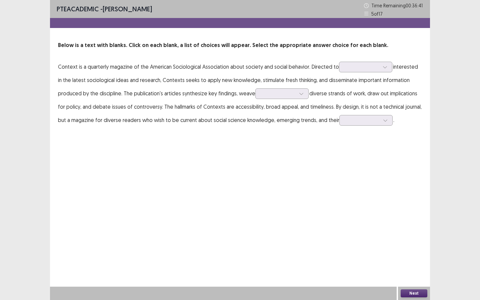
click at [264, 158] on div "PTE academic - Fatiha Abdoul Mouminou Time Remaining 00 : 36 : 41 5 of 17 Below…" at bounding box center [240, 150] width 380 height 300
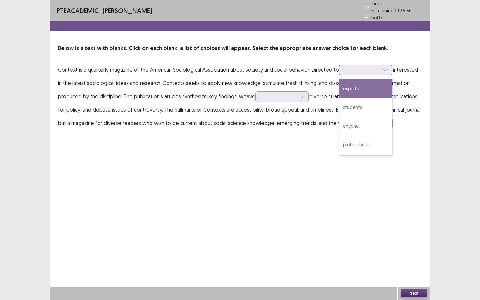
click at [358, 71] on div at bounding box center [362, 70] width 36 height 8
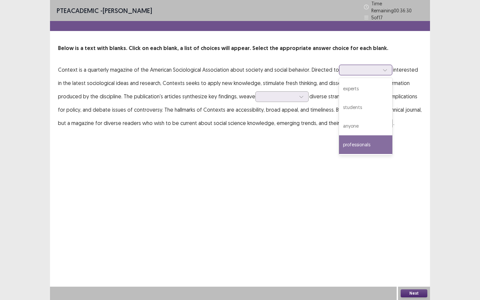
click at [368, 135] on div "professionals" at bounding box center [365, 144] width 53 height 19
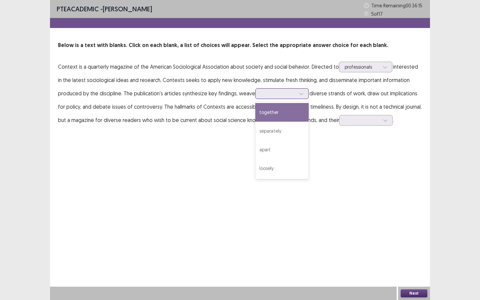
click at [284, 94] on div at bounding box center [278, 93] width 35 height 6
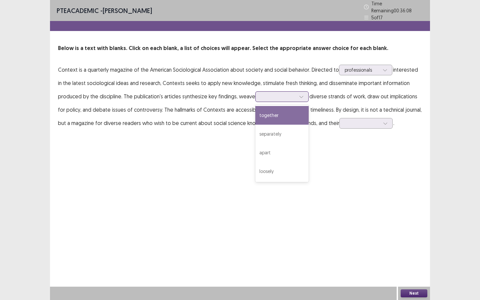
click at [285, 117] on div "together" at bounding box center [282, 115] width 53 height 19
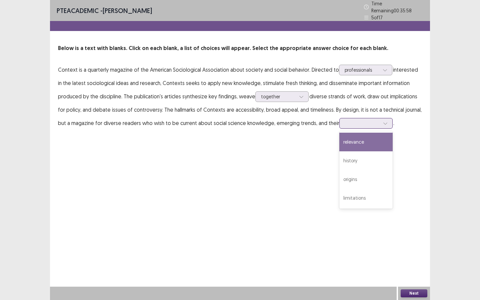
click at [372, 121] on div at bounding box center [362, 123] width 35 height 6
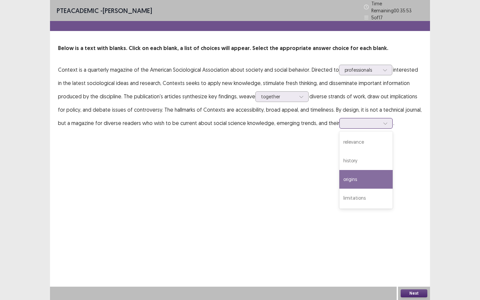
click at [369, 175] on div "origins" at bounding box center [366, 179] width 53 height 19
click at [364, 121] on div at bounding box center [362, 123] width 35 height 6
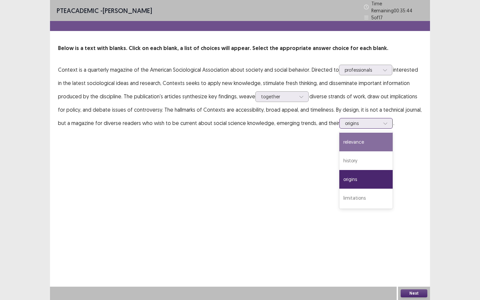
click at [361, 138] on div "relevance" at bounding box center [366, 142] width 53 height 19
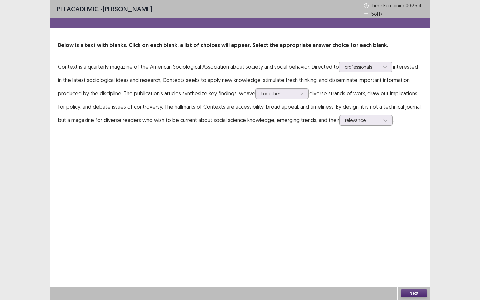
click at [406, 259] on button "Next" at bounding box center [414, 294] width 27 height 8
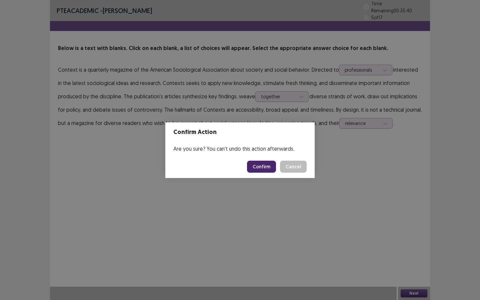
click at [266, 166] on button "Confirm" at bounding box center [261, 167] width 29 height 12
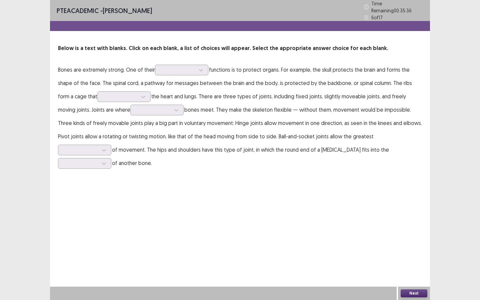
click at [182, 73] on p "Bones are extremely strong. One of their functions is to protect organs. For ex…" at bounding box center [240, 116] width 364 height 107
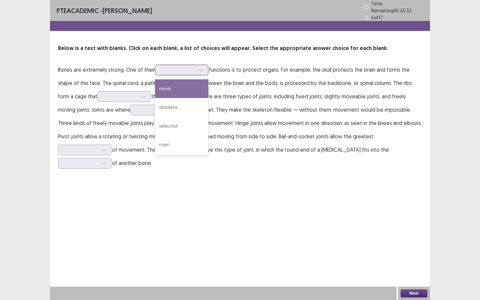
click at [196, 65] on div at bounding box center [201, 70] width 10 height 10
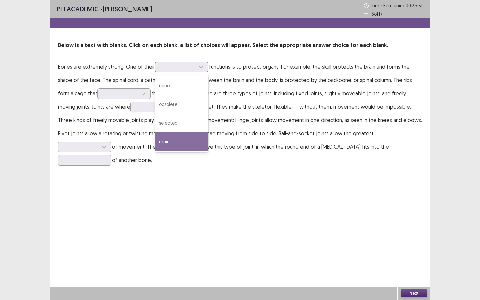
click at [196, 139] on div "main" at bounding box center [181, 141] width 53 height 19
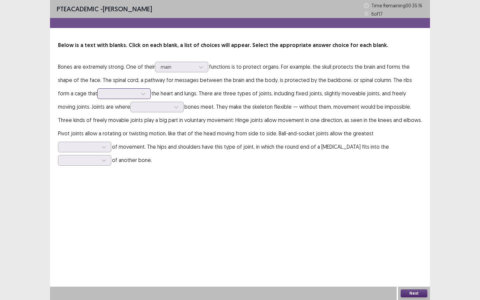
click at [141, 93] on icon at bounding box center [143, 94] width 4 height 2
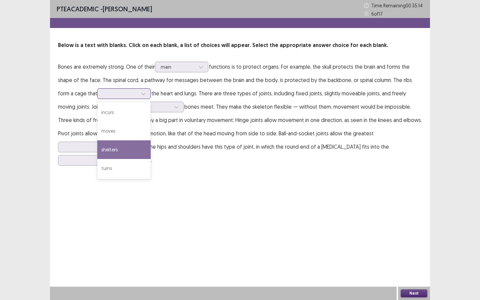
click at [113, 145] on div "shelters" at bounding box center [123, 149] width 53 height 19
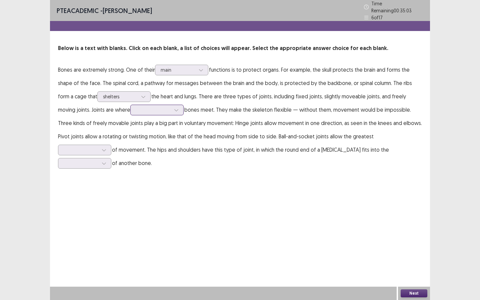
click at [136, 107] on div at bounding box center [153, 110] width 35 height 6
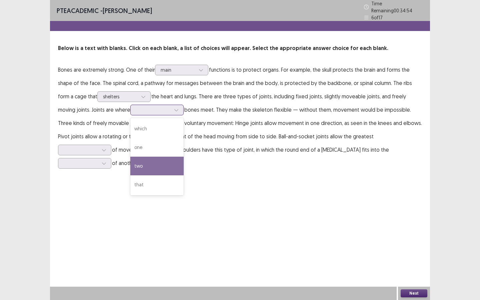
click at [133, 157] on div "two" at bounding box center [156, 166] width 53 height 19
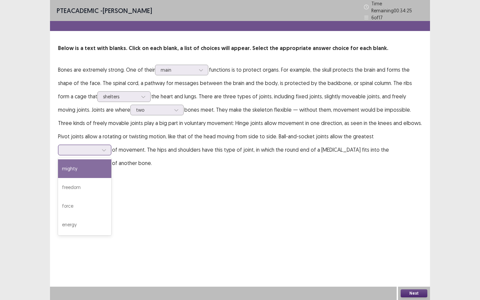
click at [98, 147] on div at bounding box center [81, 150] width 35 height 6
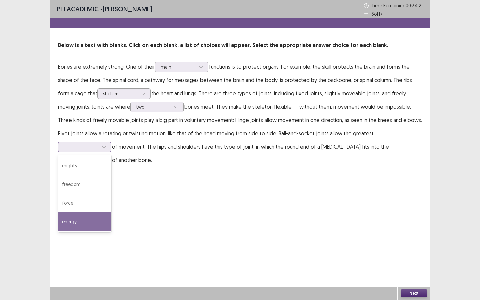
click at [111, 213] on div "energy" at bounding box center [84, 222] width 53 height 19
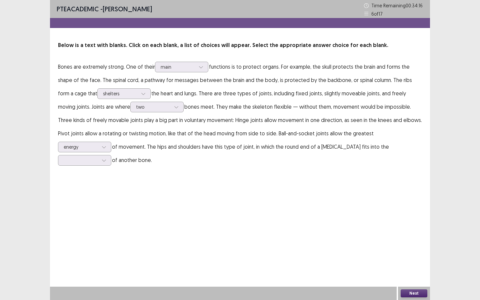
click at [382, 139] on p "Bones are extremely strong. One of their main functions is to protect organs. F…" at bounding box center [240, 113] width 364 height 107
click at [98, 144] on div at bounding box center [81, 147] width 35 height 6
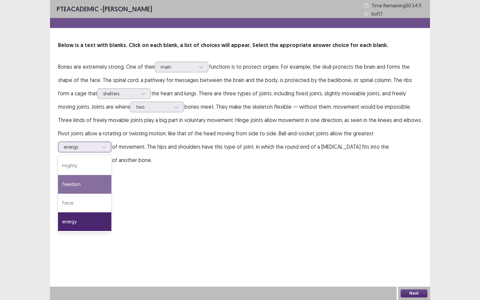
click at [111, 175] on div "freedom" at bounding box center [84, 184] width 53 height 19
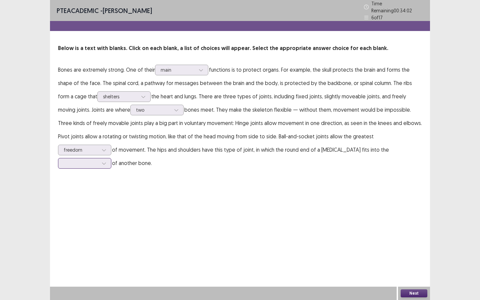
click at [98, 160] on div at bounding box center [81, 163] width 35 height 6
click at [111, 229] on div "hollow" at bounding box center [84, 238] width 53 height 19
click at [413, 259] on button "Next" at bounding box center [414, 294] width 27 height 8
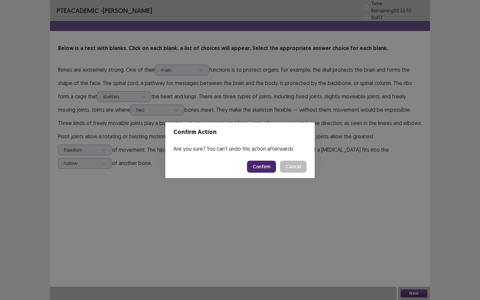
click at [267, 165] on button "Confirm" at bounding box center [261, 167] width 29 height 12
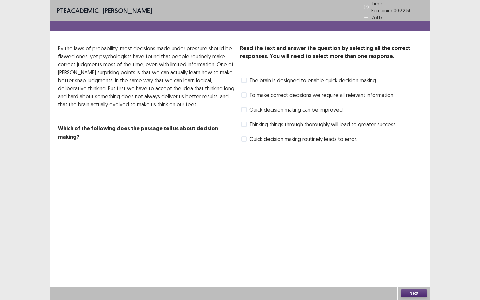
click at [244, 92] on span at bounding box center [244, 94] width 5 height 5
click at [244, 78] on span at bounding box center [244, 80] width 5 height 5
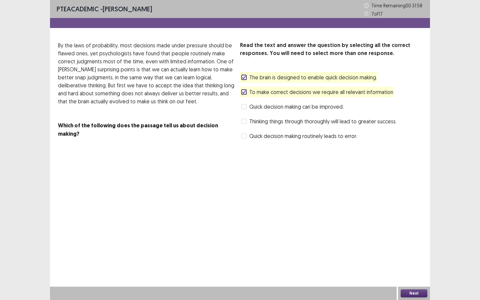
click at [406, 259] on button "Next" at bounding box center [414, 294] width 27 height 8
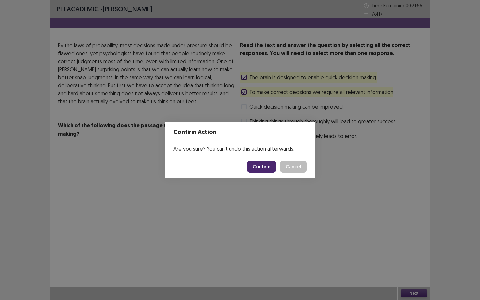
click at [256, 167] on button "Confirm" at bounding box center [261, 167] width 29 height 12
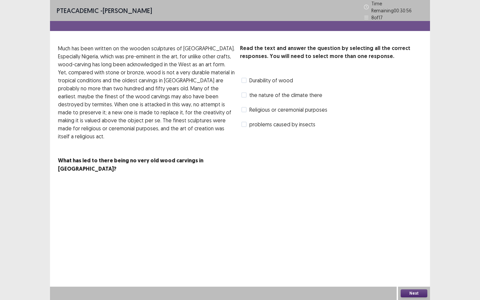
click at [246, 78] on span at bounding box center [244, 80] width 5 height 5
click at [246, 94] on span at bounding box center [244, 94] width 5 height 5
click at [243, 125] on label "problems caused by insects" at bounding box center [279, 124] width 74 height 8
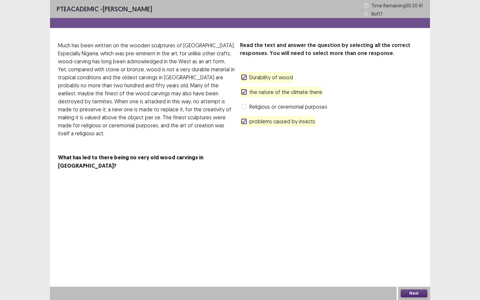
click at [409, 259] on button "Next" at bounding box center [414, 294] width 27 height 8
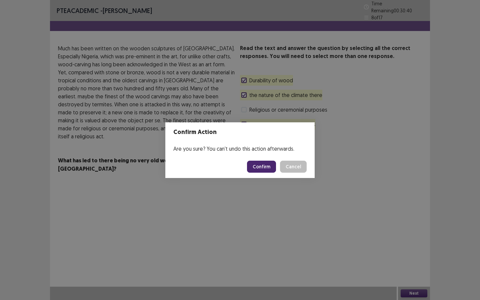
click at [270, 163] on button "Confirm" at bounding box center [261, 167] width 29 height 12
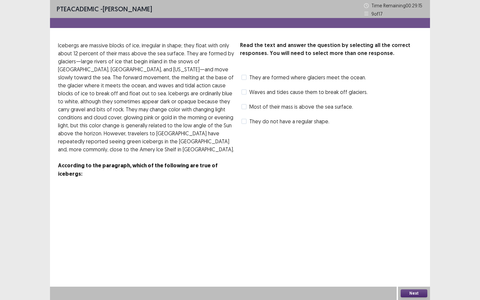
click at [248, 79] on label "They are formed where glaciers meet the ocean." at bounding box center [304, 77] width 125 height 8
click at [244, 78] on polyline at bounding box center [244, 77] width 3 height 3
click at [248, 124] on label "They do not have a regular shape." at bounding box center [286, 121] width 88 height 8
click at [248, 92] on label "Waves and tides cause them to break off glaciers." at bounding box center [305, 92] width 126 height 8
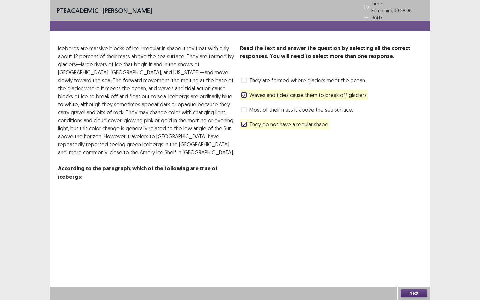
click at [416, 259] on button "Next" at bounding box center [414, 294] width 27 height 8
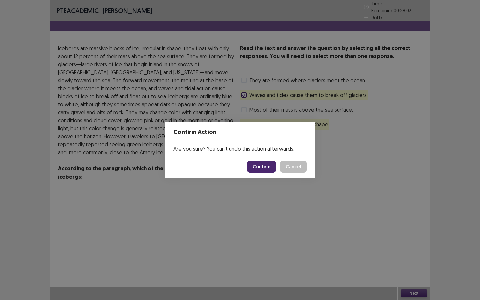
click at [260, 165] on button "Confirm" at bounding box center [261, 167] width 29 height 12
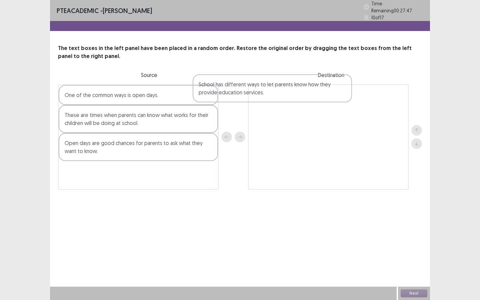
drag, startPoint x: 197, startPoint y: 183, endPoint x: 333, endPoint y: 96, distance: 161.5
click at [333, 96] on div "One of the common ways is open days. These are times when parents can know what…" at bounding box center [240, 136] width 364 height 105
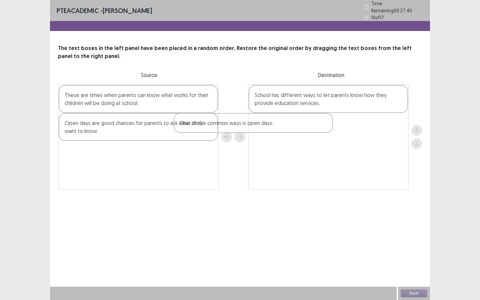
drag, startPoint x: 205, startPoint y: 92, endPoint x: 328, endPoint y: 121, distance: 126.6
click at [328, 121] on div "One of the common ways is open days. These are times when parents can know what…" at bounding box center [240, 136] width 364 height 105
click at [204, 126] on div "Open days are good chances for parents to ask what they want to know." at bounding box center [138, 127] width 159 height 28
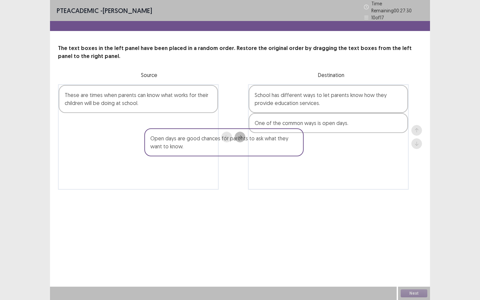
drag, startPoint x: 204, startPoint y: 126, endPoint x: 301, endPoint y: 146, distance: 99.1
click at [301, 146] on div "These are times when parents can know what works for their children will be doi…" at bounding box center [240, 136] width 364 height 105
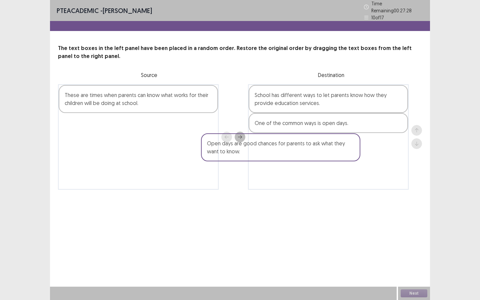
drag, startPoint x: 168, startPoint y: 124, endPoint x: 313, endPoint y: 151, distance: 147.2
click at [313, 151] on div "These are times when parents can know what works for their children will be doi…" at bounding box center [240, 136] width 364 height 105
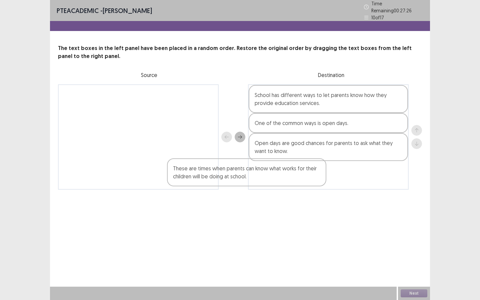
drag, startPoint x: 210, startPoint y: 100, endPoint x: 366, endPoint y: 178, distance: 174.6
click at [365, 178] on div "These are times when parents can know what works for their children will be doi…" at bounding box center [240, 136] width 364 height 105
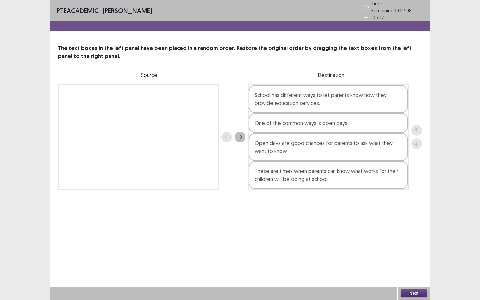
click at [414, 259] on button "Next" at bounding box center [414, 294] width 27 height 8
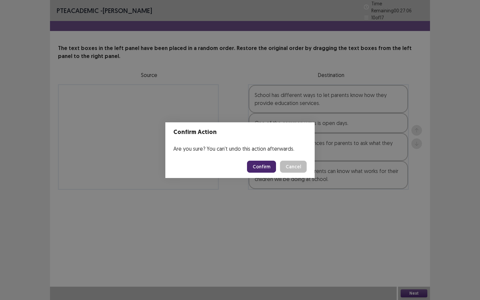
click at [269, 171] on button "Confirm" at bounding box center [261, 167] width 29 height 12
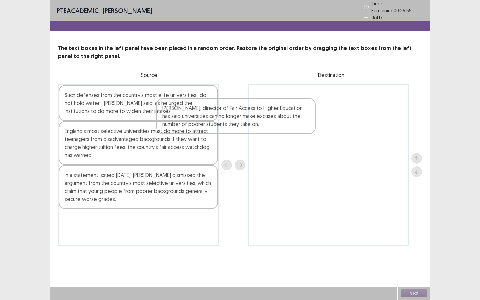
drag, startPoint x: 186, startPoint y: 144, endPoint x: 287, endPoint y: 124, distance: 102.4
click at [287, 124] on div "Such defenses from the country’s most elite universities “do not hold water”, P…" at bounding box center [240, 164] width 364 height 161
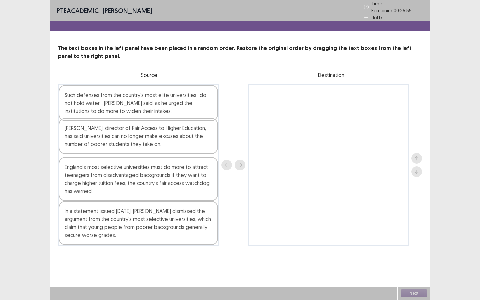
click at [287, 124] on div at bounding box center [328, 164] width 161 height 161
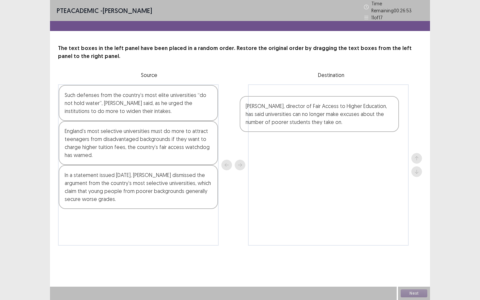
drag, startPoint x: 145, startPoint y: 152, endPoint x: 330, endPoint y: 129, distance: 186.5
click at [330, 129] on div "Such defenses from the country’s most elite universities “do not hold water”, P…" at bounding box center [240, 164] width 364 height 161
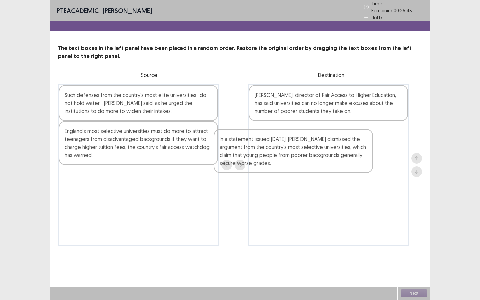
drag, startPoint x: 192, startPoint y: 186, endPoint x: 350, endPoint y: 152, distance: 161.6
click at [350, 152] on div "Such defenses from the country’s most elite universities “do not hold water”, P…" at bounding box center [240, 164] width 364 height 161
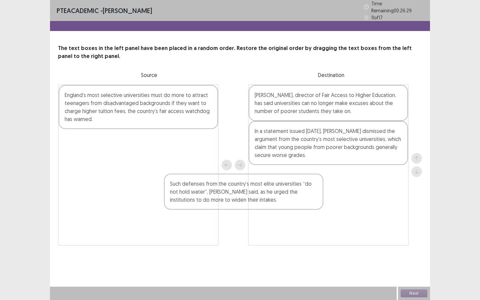
drag, startPoint x: 194, startPoint y: 103, endPoint x: 314, endPoint y: 196, distance: 152.0
click at [313, 196] on div "Such defenses from the country’s most elite universities “do not hold water”, P…" at bounding box center [240, 164] width 364 height 161
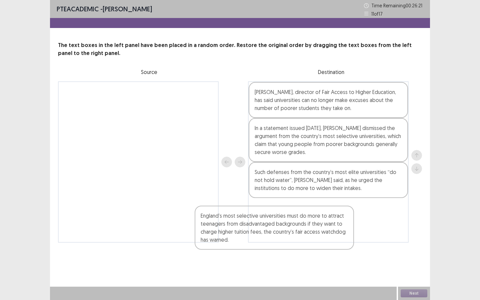
drag, startPoint x: 174, startPoint y: 106, endPoint x: 310, endPoint y: 232, distance: 185.6
click at [310, 232] on div "England’s most selective universities must do more to attract teenagers from di…" at bounding box center [240, 161] width 364 height 161
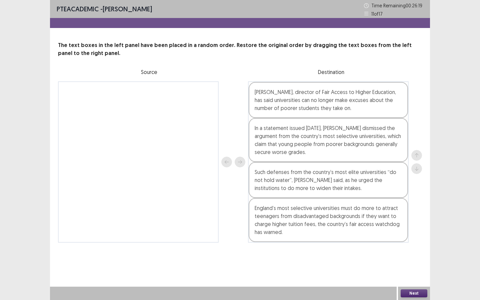
click at [408, 259] on button "Next" at bounding box center [414, 294] width 27 height 8
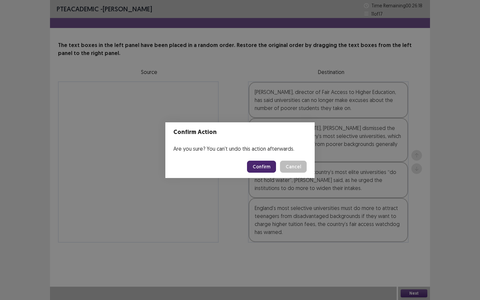
click at [268, 165] on button "Confirm" at bounding box center [261, 167] width 29 height 12
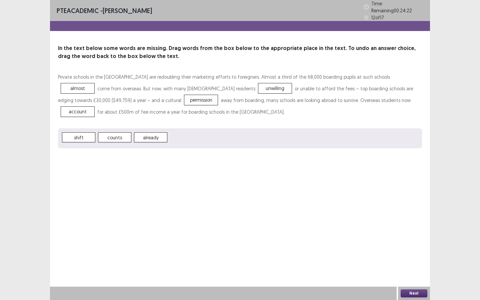
click at [405, 259] on div "Next" at bounding box center [414, 293] width 32 height 13
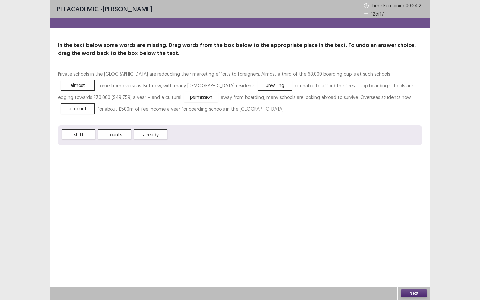
click at [410, 259] on button "Next" at bounding box center [414, 294] width 27 height 8
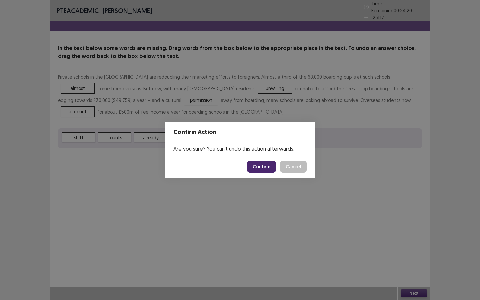
click at [263, 164] on button "Confirm" at bounding box center [261, 167] width 29 height 12
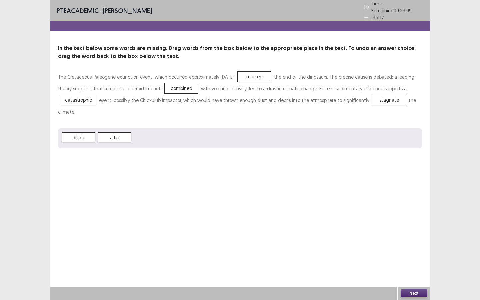
click at [417, 259] on button "Next" at bounding box center [414, 294] width 27 height 8
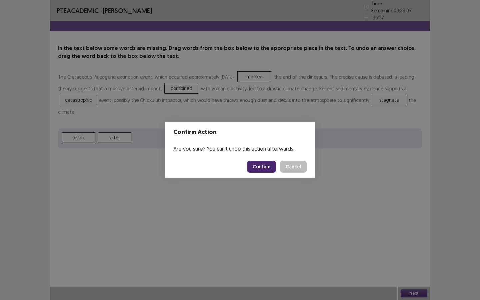
click at [274, 162] on button "Confirm" at bounding box center [261, 167] width 29 height 12
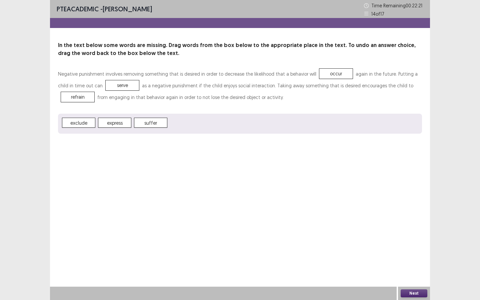
click at [411, 259] on button "Next" at bounding box center [414, 294] width 27 height 8
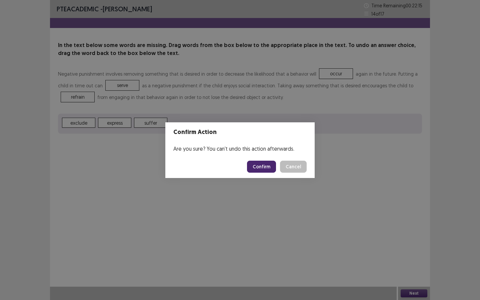
click at [269, 166] on button "Confirm" at bounding box center [261, 167] width 29 height 12
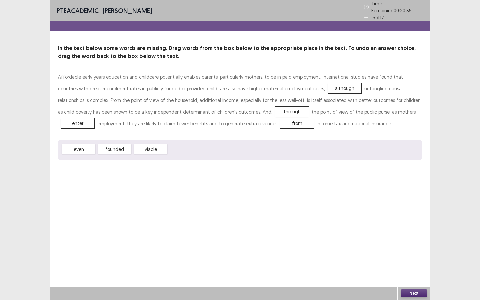
click at [407, 295] on button "Next" at bounding box center [414, 294] width 27 height 8
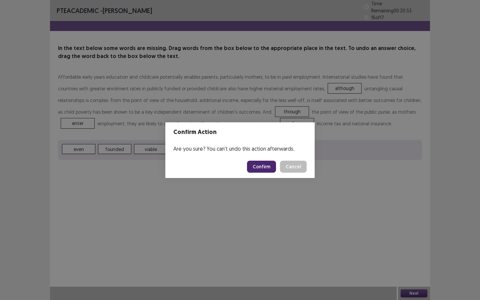
click at [262, 170] on button "Confirm" at bounding box center [261, 167] width 29 height 12
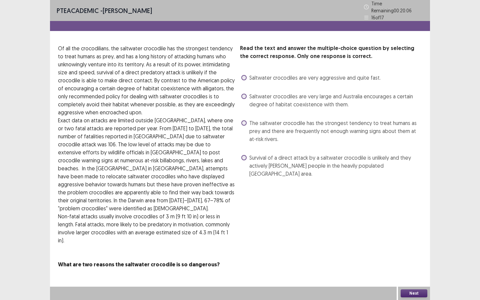
click at [247, 121] on label "The saltwater crocodile has the strongest tendency to treat humans as prey and …" at bounding box center [332, 131] width 181 height 24
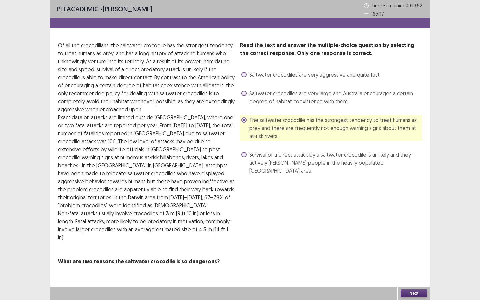
click at [409, 297] on button "Next" at bounding box center [414, 294] width 27 height 8
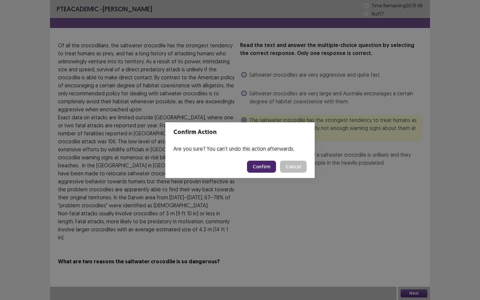
click at [301, 195] on div "Confirm Action Are you sure? You can't undo this action afterwards. Confirm Can…" at bounding box center [240, 150] width 480 height 300
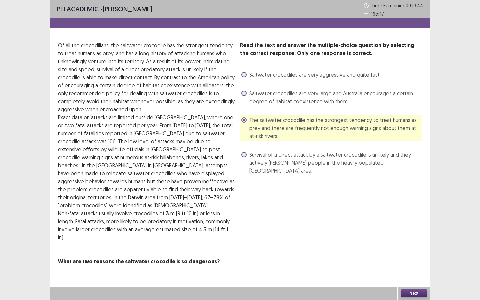
click at [412, 295] on button "Next" at bounding box center [414, 294] width 27 height 8
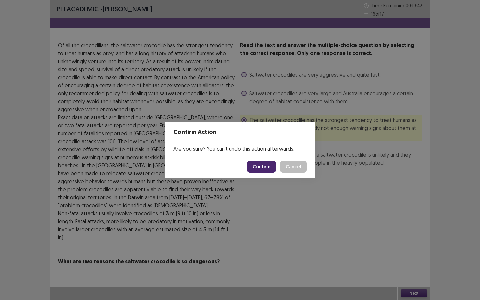
click at [352, 244] on div "Confirm Action Are you sure? You can't undo this action afterwards. Confirm Can…" at bounding box center [240, 150] width 480 height 300
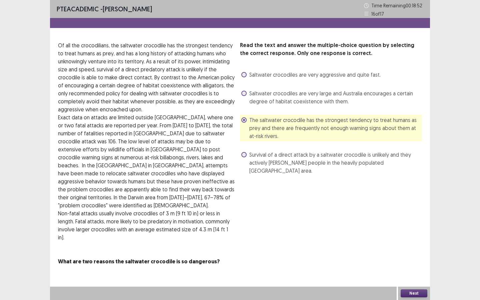
click at [411, 291] on button "Next" at bounding box center [414, 294] width 27 height 8
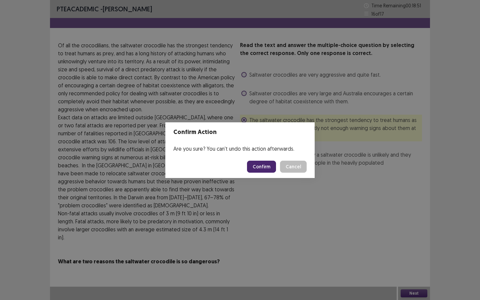
click at [262, 166] on button "Confirm" at bounding box center [261, 167] width 29 height 12
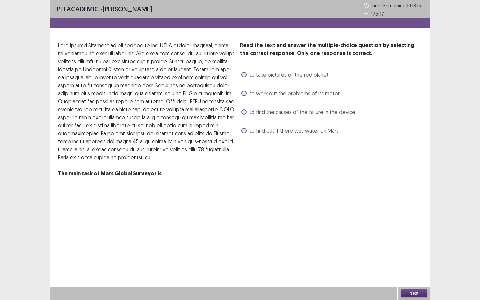
click at [246, 131] on span at bounding box center [244, 130] width 5 height 5
click at [407, 296] on button "Next" at bounding box center [414, 294] width 27 height 8
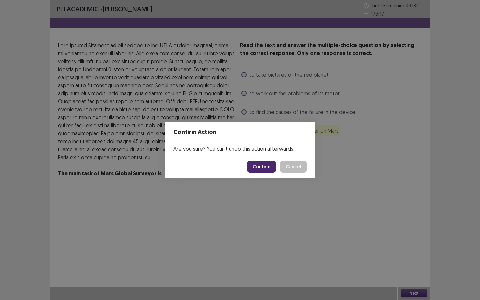
click at [264, 166] on button "Confirm" at bounding box center [261, 167] width 29 height 12
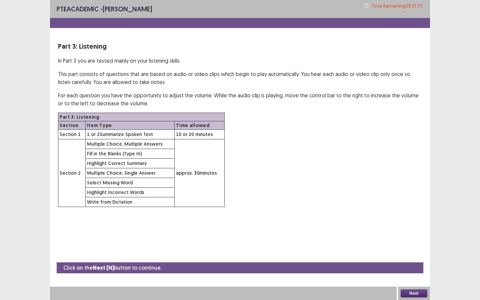
click at [421, 294] on button "Next" at bounding box center [414, 294] width 27 height 8
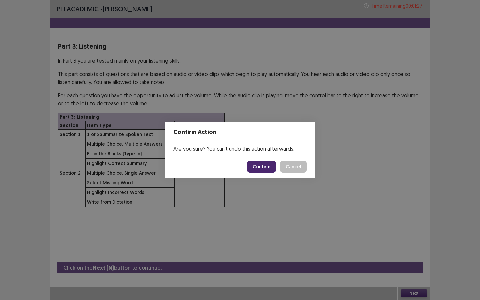
click at [261, 164] on button "Confirm" at bounding box center [261, 167] width 29 height 12
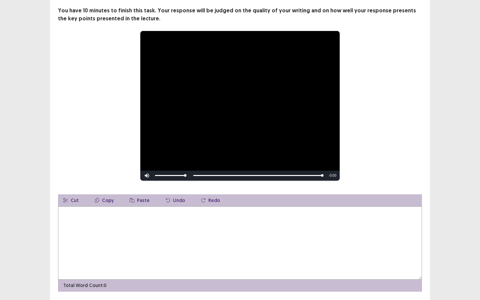
scroll to position [54, 0]
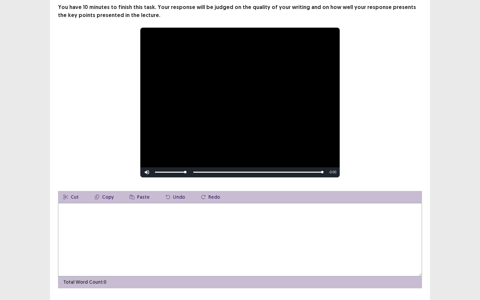
click at [102, 213] on textarea at bounding box center [240, 239] width 364 height 73
click at [210, 206] on textarea "**********" at bounding box center [240, 239] width 364 height 73
click at [282, 206] on textarea "**********" at bounding box center [240, 239] width 364 height 73
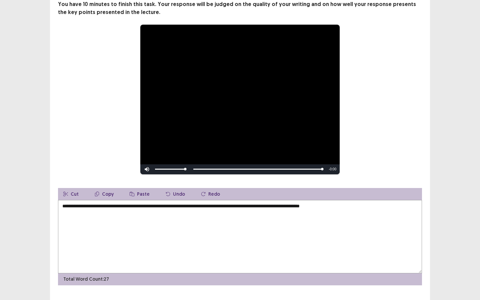
scroll to position [67, 0]
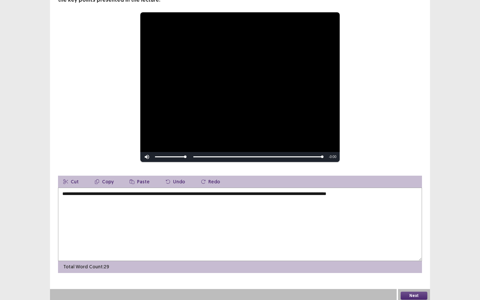
click at [369, 194] on textarea "**********" at bounding box center [240, 224] width 364 height 73
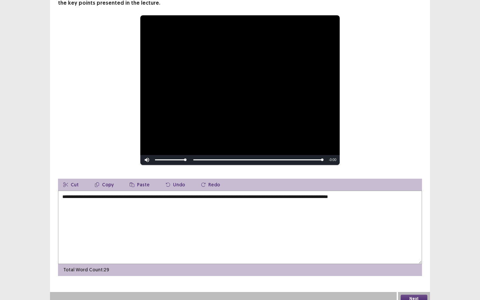
click at [402, 195] on textarea "**********" at bounding box center [240, 227] width 364 height 73
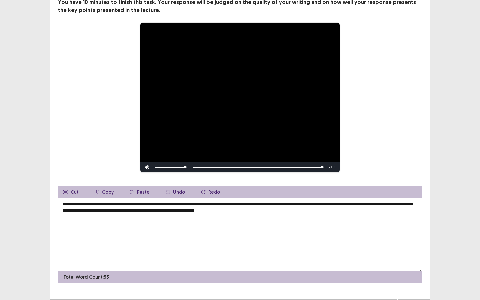
scroll to position [69, 0]
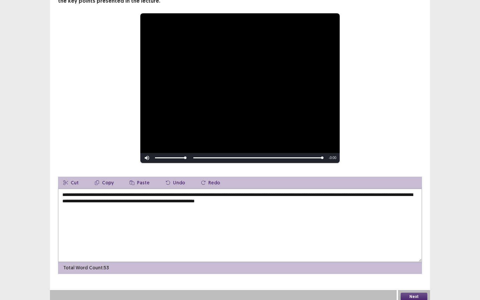
click at [310, 194] on textarea "**********" at bounding box center [240, 225] width 364 height 73
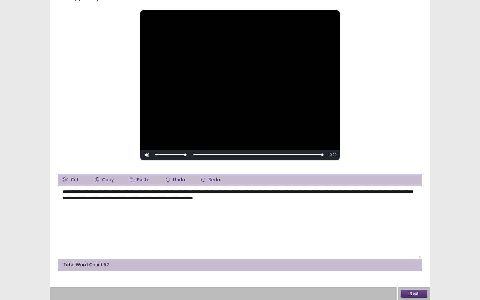
click at [311, 194] on textarea "**********" at bounding box center [240, 222] width 364 height 73
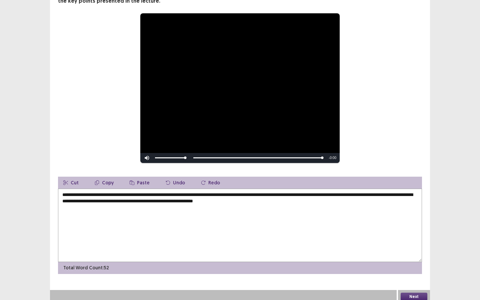
click at [308, 192] on textarea "**********" at bounding box center [240, 225] width 364 height 73
click at [310, 193] on textarea "**********" at bounding box center [240, 225] width 364 height 73
type textarea "**********"
click at [411, 294] on button "Next" at bounding box center [414, 297] width 27 height 8
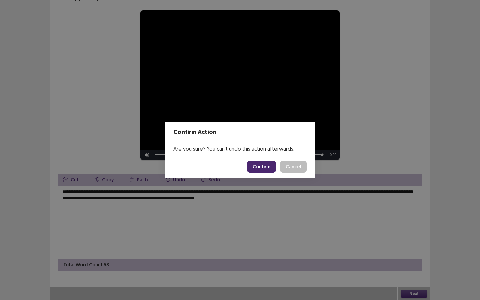
click at [270, 171] on button "Confirm" at bounding box center [261, 167] width 29 height 12
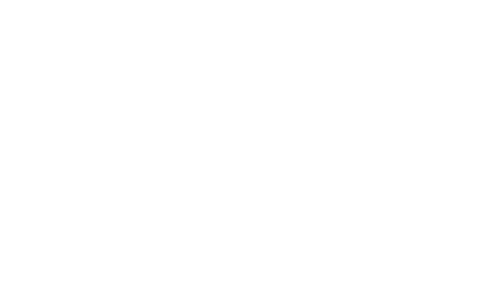
scroll to position [0, 0]
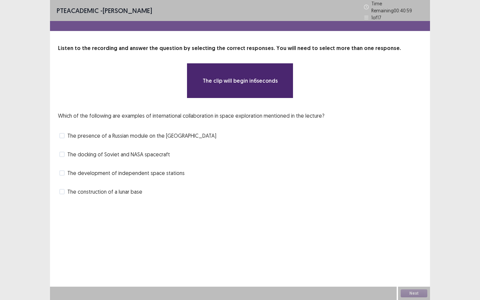
click at [356, 168] on div "The development of independent space stations" at bounding box center [240, 173] width 364 height 11
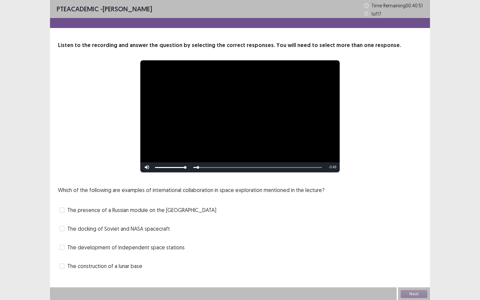
scroll to position [1, 0]
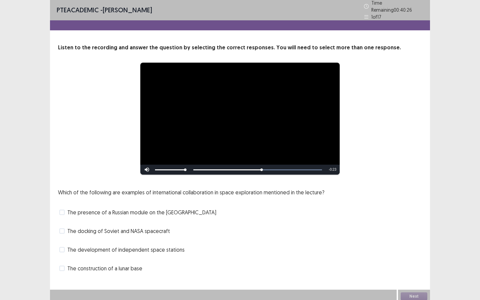
click at [61, 229] on span at bounding box center [61, 231] width 5 height 5
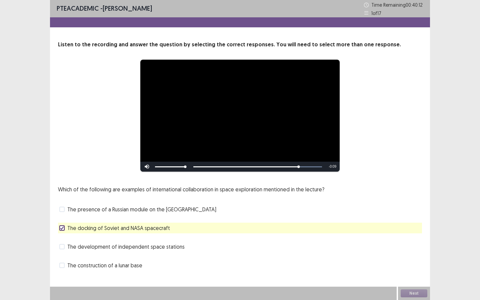
click at [70, 214] on div "The presence of a Russian module on the [GEOGRAPHIC_DATA]" at bounding box center [240, 209] width 364 height 11
click at [65, 209] on label "The presence of a Russian module on the [GEOGRAPHIC_DATA]" at bounding box center [137, 210] width 157 height 8
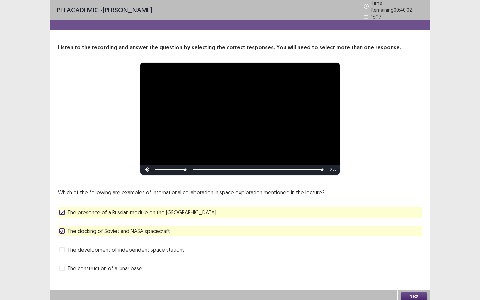
click at [422, 294] on button "Next" at bounding box center [414, 297] width 27 height 8
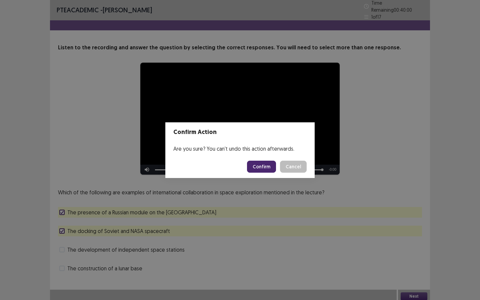
click at [263, 175] on footer "Confirm Cancel" at bounding box center [239, 166] width 149 height 23
click at [263, 170] on button "Confirm" at bounding box center [261, 167] width 29 height 12
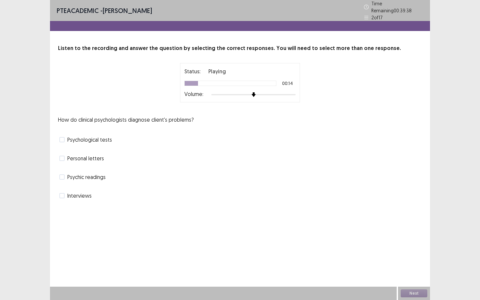
click at [66, 137] on label "Psychological tests" at bounding box center [85, 140] width 53 height 8
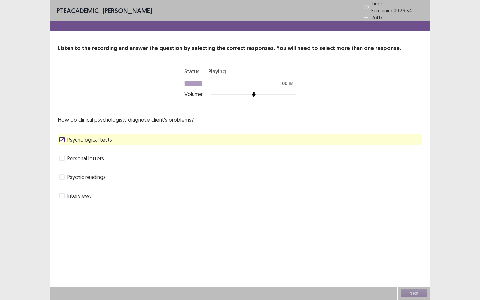
click at [64, 195] on span at bounding box center [61, 195] width 5 height 5
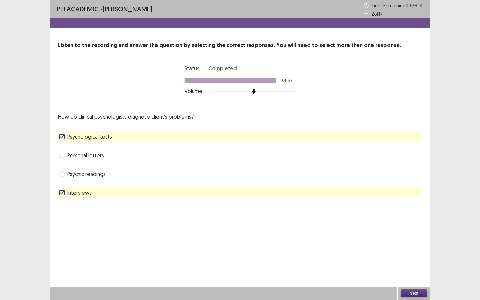
click at [417, 295] on button "Next" at bounding box center [414, 294] width 27 height 8
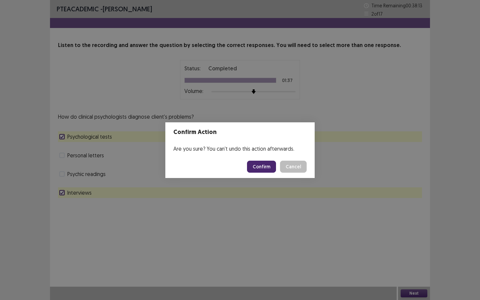
click at [269, 162] on button "Confirm" at bounding box center [261, 167] width 29 height 12
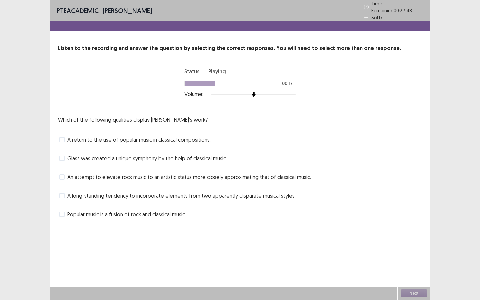
click at [65, 213] on label "Popular music is a fusion of rock and classical music." at bounding box center [122, 215] width 127 height 8
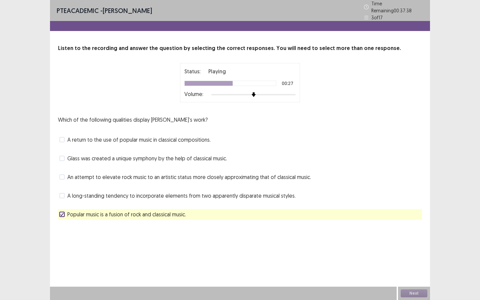
click at [64, 158] on label "Glass was created a unique symphony by the help of classical music." at bounding box center [143, 158] width 168 height 8
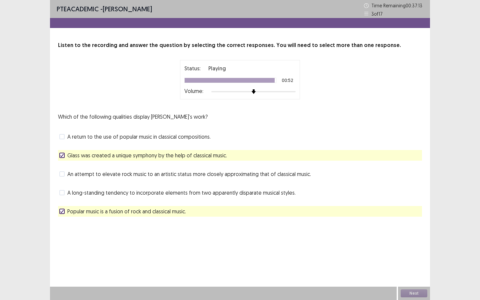
click at [63, 176] on span at bounding box center [61, 173] width 5 height 5
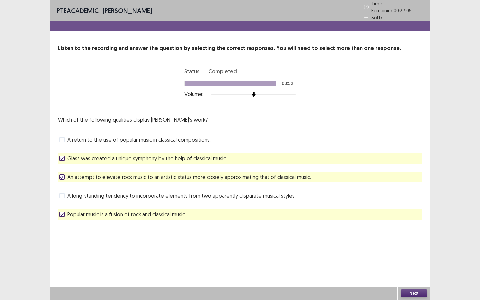
click at [411, 295] on button "Next" at bounding box center [414, 294] width 27 height 8
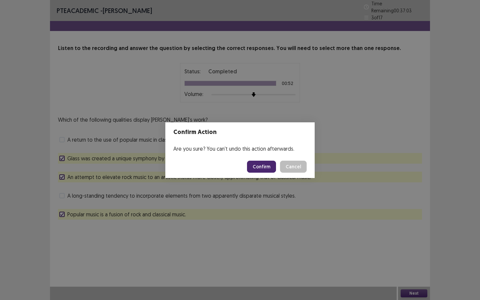
click at [265, 162] on button "Confirm" at bounding box center [261, 167] width 29 height 12
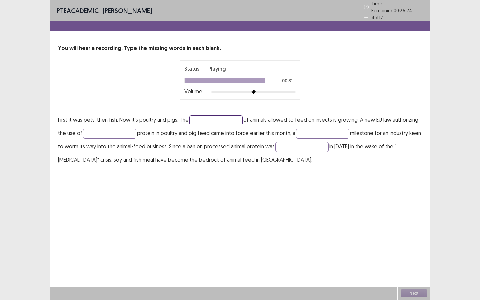
click at [206, 115] on input "text" at bounding box center [216, 120] width 53 height 10
type input "*****"
click at [119, 129] on input "text" at bounding box center [109, 134] width 53 height 10
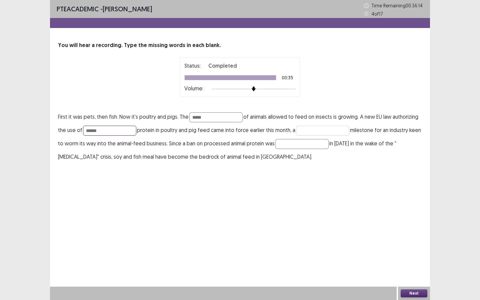
type input "******"
click at [312, 132] on input "text" at bounding box center [322, 131] width 53 height 10
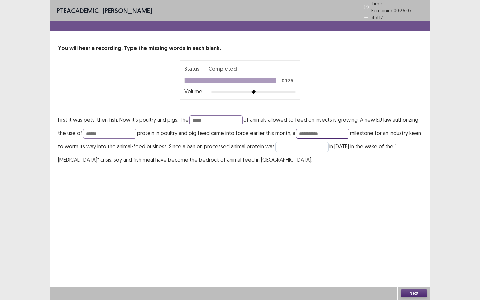
type input "**********"
click at [310, 142] on input "text" at bounding box center [302, 147] width 53 height 10
type input "*******"
click at [408, 291] on button "Next" at bounding box center [414, 294] width 27 height 8
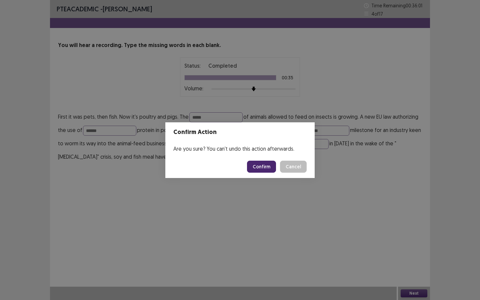
click at [260, 167] on button "Confirm" at bounding box center [261, 167] width 29 height 12
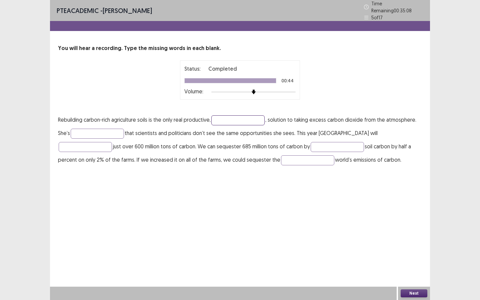
click at [247, 117] on input "text" at bounding box center [238, 120] width 53 height 10
type input "*********"
click at [87, 132] on input "text" at bounding box center [97, 134] width 53 height 10
click at [77, 131] on input "*********" at bounding box center [97, 134] width 53 height 10
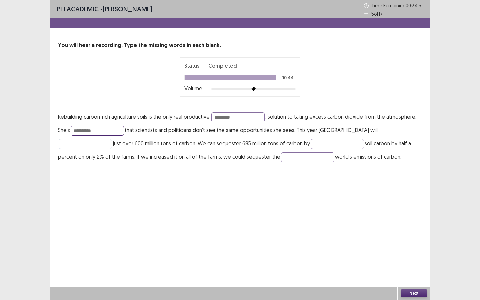
type input "**********"
click at [112, 139] on input "text" at bounding box center [85, 144] width 53 height 10
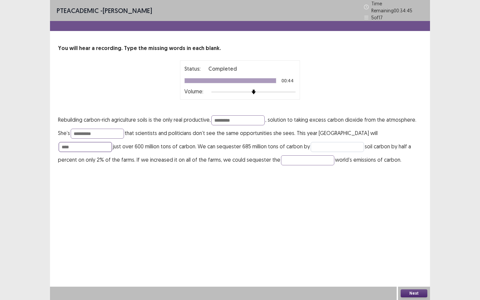
type input "****"
click at [311, 146] on input "text" at bounding box center [337, 147] width 53 height 10
type input "**********"
click at [281, 159] on input "text" at bounding box center [307, 160] width 53 height 10
type input "*****"
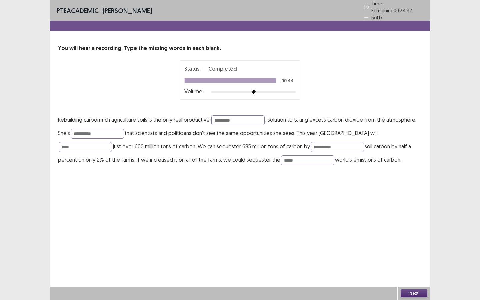
click at [411, 294] on button "Next" at bounding box center [414, 294] width 27 height 8
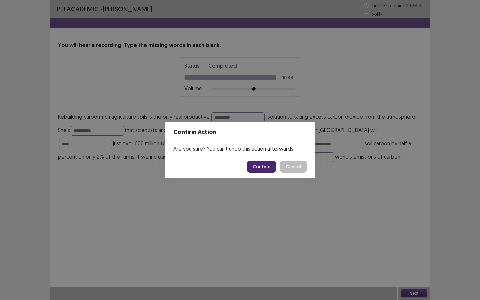
click at [272, 167] on button "Confirm" at bounding box center [261, 167] width 29 height 12
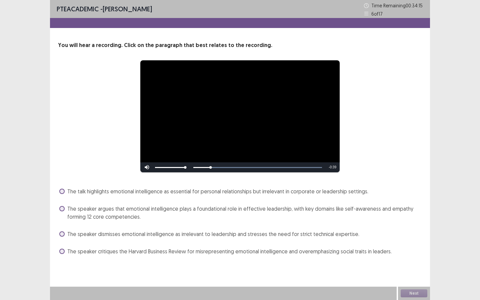
click at [62, 192] on span at bounding box center [61, 191] width 5 height 5
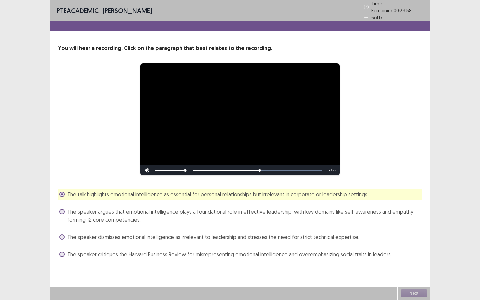
click at [65, 210] on label "The speaker argues that emotional intelligence plays a foundational role in eff…" at bounding box center [240, 216] width 363 height 16
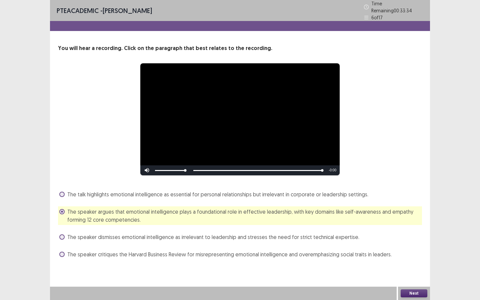
click at [405, 297] on button "Next" at bounding box center [414, 294] width 27 height 8
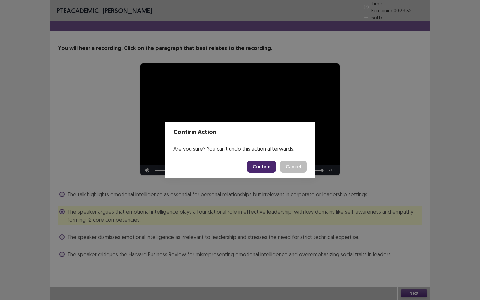
click at [265, 169] on button "Confirm" at bounding box center [261, 167] width 29 height 12
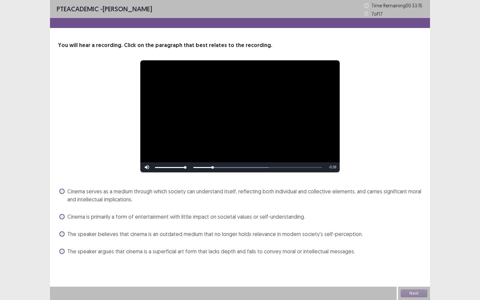
click at [63, 193] on span at bounding box center [61, 191] width 5 height 5
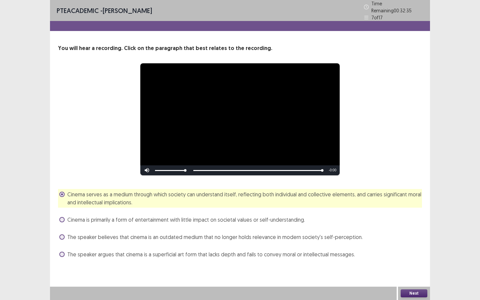
click at [405, 293] on button "Next" at bounding box center [414, 294] width 27 height 8
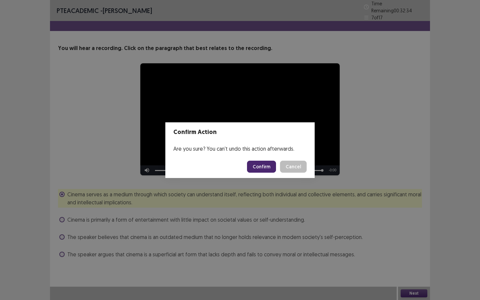
click at [262, 166] on button "Confirm" at bounding box center [261, 167] width 29 height 12
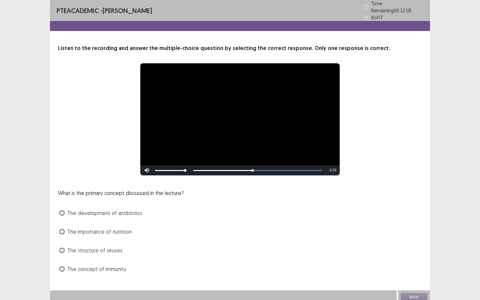
click at [64, 212] on label "The development of antibiotics" at bounding box center [100, 213] width 83 height 8
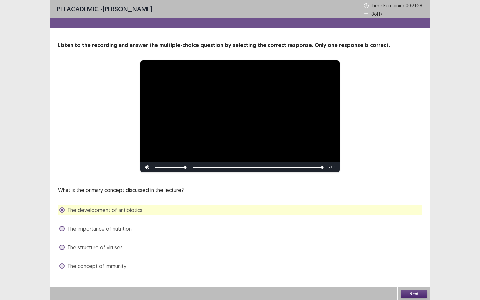
click at [64, 266] on span at bounding box center [61, 266] width 5 height 5
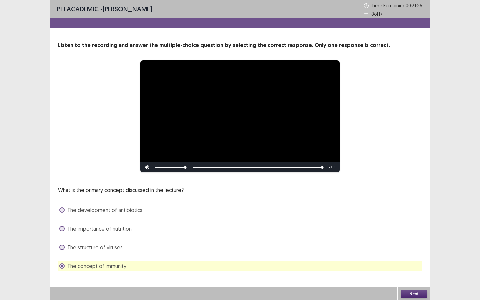
click at [407, 295] on button "Next" at bounding box center [414, 294] width 27 height 8
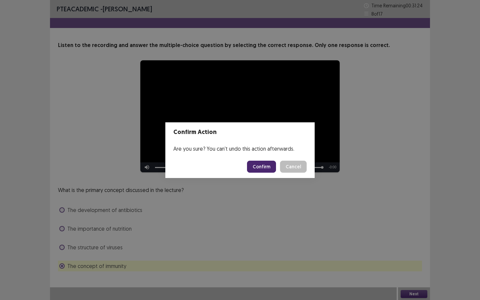
click at [260, 173] on footer "Confirm Cancel" at bounding box center [239, 166] width 149 height 23
click at [262, 171] on button "Confirm" at bounding box center [261, 167] width 29 height 12
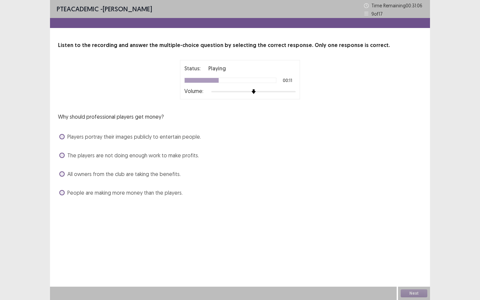
click at [63, 140] on label "Players portray their images publicly to entertain people." at bounding box center [130, 137] width 142 height 8
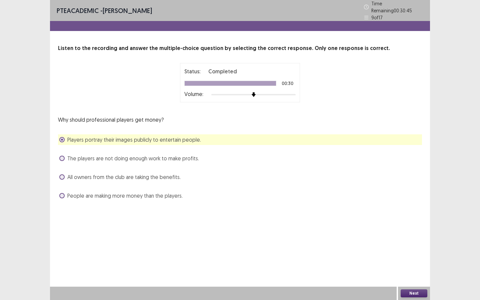
click at [407, 293] on button "Next" at bounding box center [414, 294] width 27 height 8
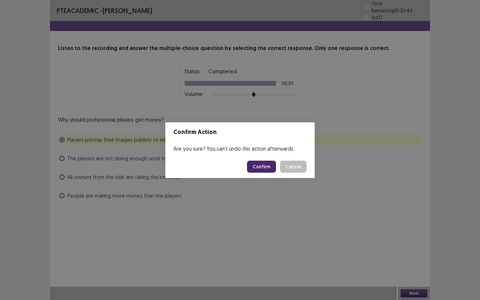
click at [272, 169] on button "Confirm" at bounding box center [261, 167] width 29 height 12
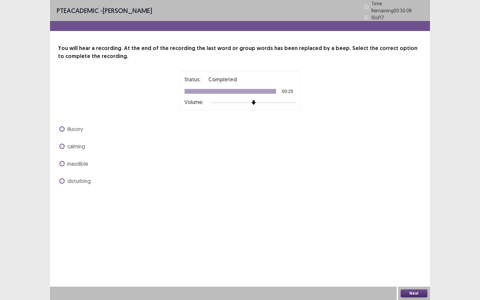
click at [63, 146] on label "calming" at bounding box center [72, 146] width 26 height 8
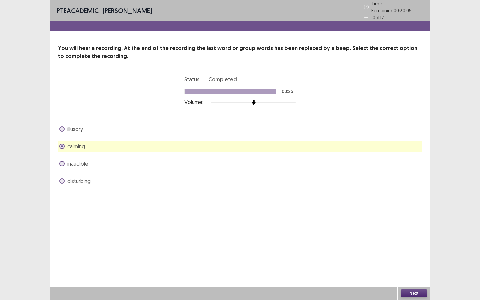
click at [411, 292] on button "Next" at bounding box center [414, 294] width 27 height 8
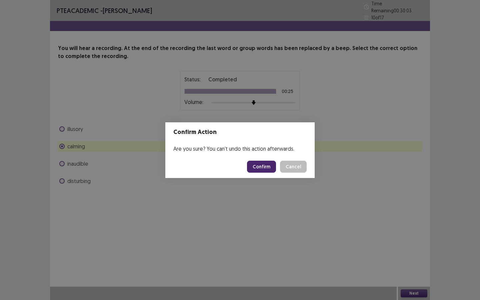
click at [262, 168] on button "Confirm" at bounding box center [261, 167] width 29 height 12
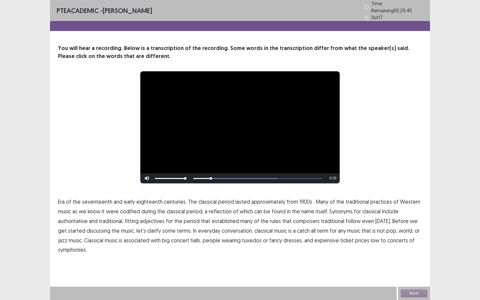
click at [304, 200] on span "1900s" at bounding box center [306, 202] width 13 height 8
click at [330, 218] on span "traditional" at bounding box center [332, 221] width 23 height 8
click at [371, 237] on span "low" at bounding box center [375, 241] width 9 height 8
click at [421, 291] on button "Next" at bounding box center [414, 294] width 27 height 8
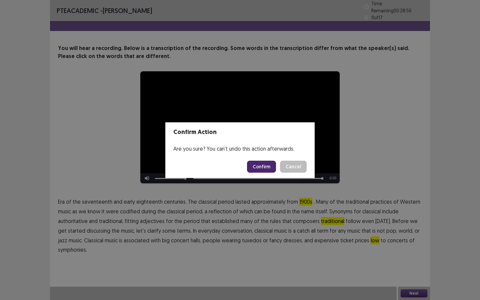
click at [272, 170] on button "Confirm" at bounding box center [261, 167] width 29 height 12
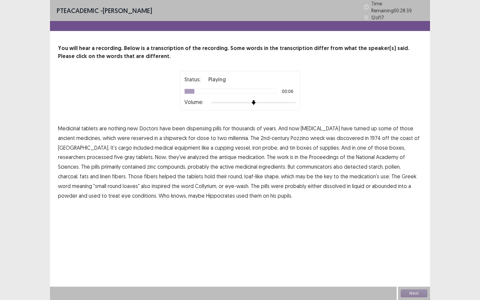
click at [324, 125] on span "[MEDICAL_DATA]" at bounding box center [320, 128] width 39 height 8
click at [131, 136] on span "reserved" at bounding box center [142, 138] width 22 height 8
click at [290, 144] on span "tin" at bounding box center [293, 148] width 6 height 8
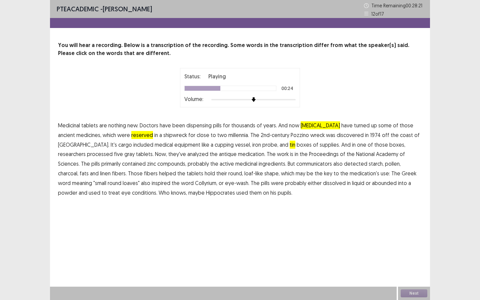
click at [113, 150] on span "processed" at bounding box center [100, 154] width 26 height 8
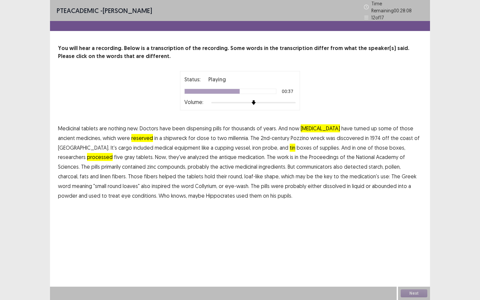
click at [297, 163] on span "communicators" at bounding box center [315, 167] width 36 height 8
click at [372, 183] on span "abounded" at bounding box center [384, 186] width 25 height 8
click at [406, 291] on button "Next" at bounding box center [414, 294] width 27 height 8
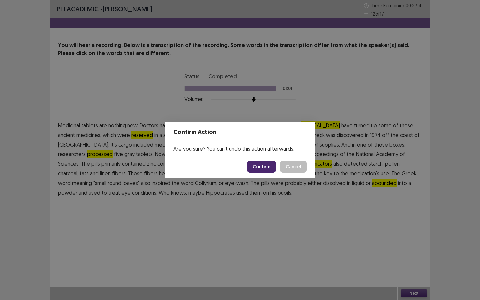
click at [261, 166] on button "Confirm" at bounding box center [261, 167] width 29 height 12
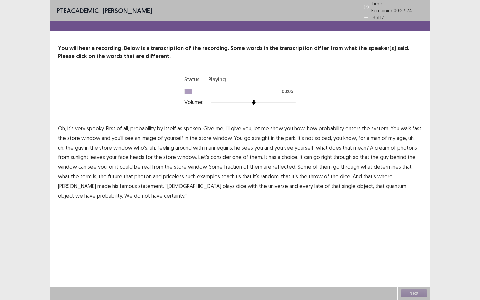
click at [195, 128] on span "spoken." at bounding box center [193, 128] width 18 height 8
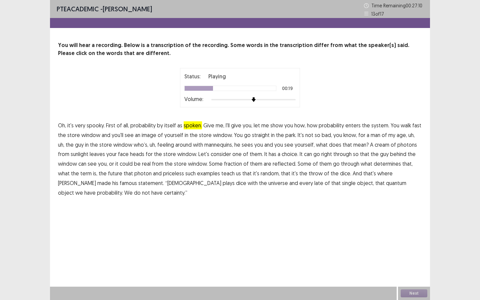
click at [162, 145] on span "feeling" at bounding box center [165, 145] width 17 height 8
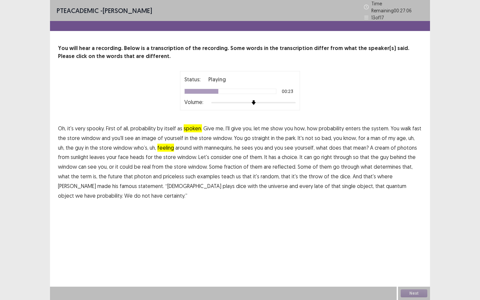
click at [378, 144] on span "cream" at bounding box center [382, 148] width 15 height 8
click at [142, 164] on span "real" at bounding box center [146, 167] width 9 height 8
click at [92, 172] on span "term" at bounding box center [85, 176] width 11 height 8
click at [163, 175] on span "priceless" at bounding box center [173, 176] width 21 height 8
click at [243, 175] on span "that" at bounding box center [247, 176] width 9 height 8
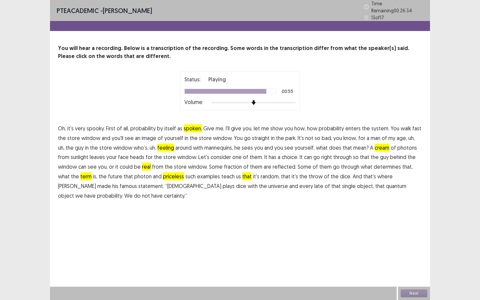
click at [315, 185] on span "late" at bounding box center [319, 186] width 9 height 8
click at [410, 294] on button "Next" at bounding box center [414, 294] width 27 height 8
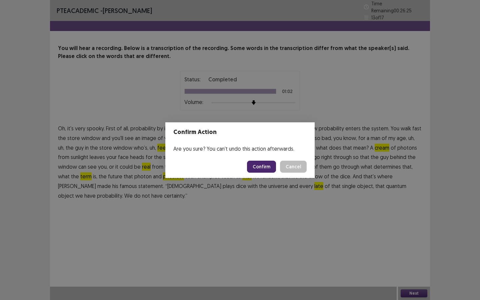
click at [265, 168] on button "Confirm" at bounding box center [261, 167] width 29 height 12
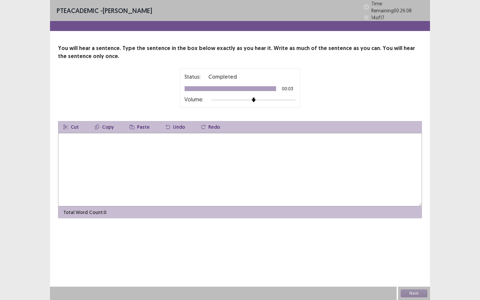
click at [265, 168] on textarea at bounding box center [240, 169] width 364 height 73
type textarea "**********"
click at [405, 291] on button "Next" at bounding box center [414, 294] width 27 height 8
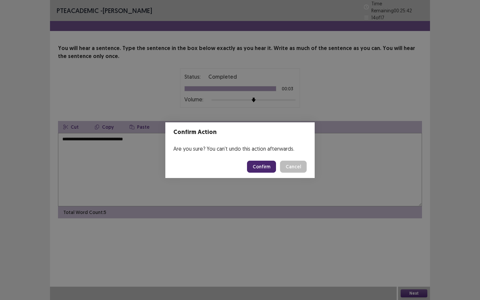
click at [267, 166] on button "Confirm" at bounding box center [261, 167] width 29 height 12
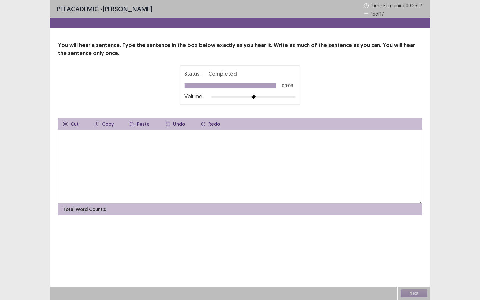
click at [262, 173] on textarea at bounding box center [240, 166] width 364 height 73
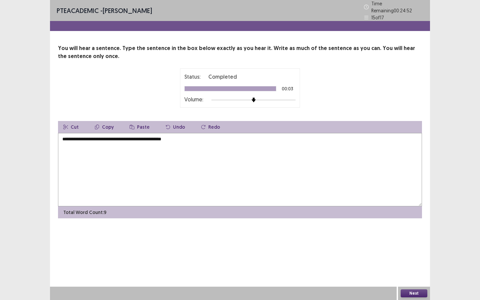
type textarea "**********"
click at [413, 293] on button "Next" at bounding box center [414, 294] width 27 height 8
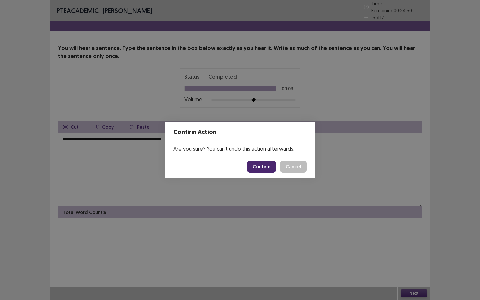
click at [267, 167] on button "Confirm" at bounding box center [261, 167] width 29 height 12
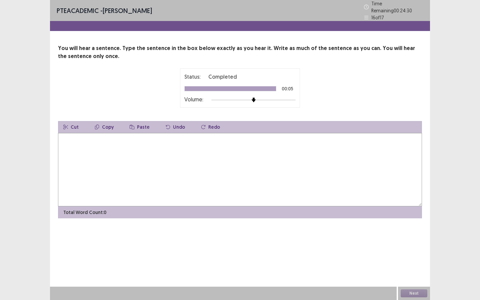
click at [254, 157] on textarea at bounding box center [240, 169] width 364 height 73
type textarea "**********"
click at [414, 292] on button "Next" at bounding box center [414, 294] width 27 height 8
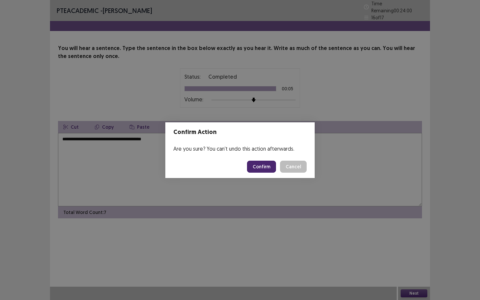
click at [263, 166] on button "Confirm" at bounding box center [261, 167] width 29 height 12
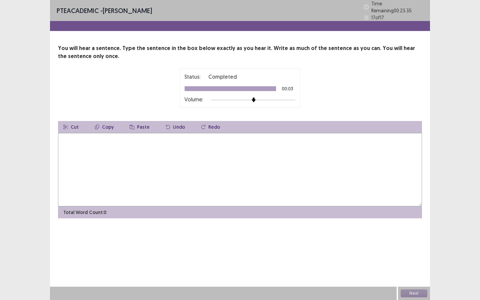
click at [263, 166] on textarea at bounding box center [240, 169] width 364 height 73
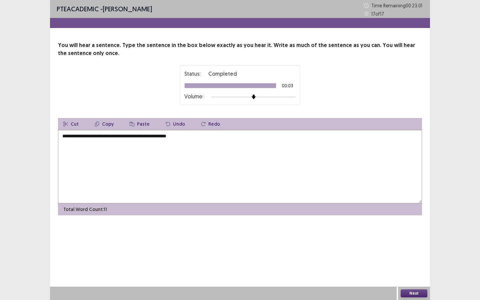
click at [113, 138] on textarea "**********" at bounding box center [240, 166] width 364 height 73
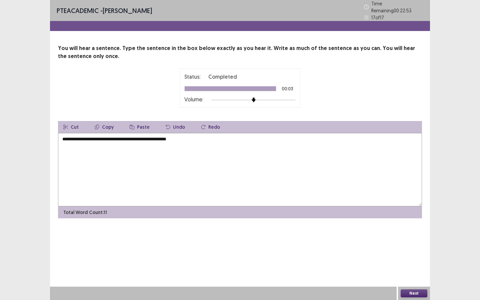
type textarea "**********"
click at [422, 294] on button "Next" at bounding box center [414, 294] width 27 height 8
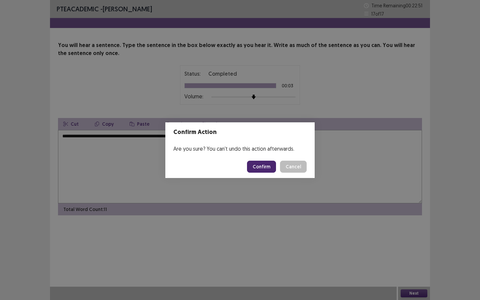
click at [263, 163] on button "Confirm" at bounding box center [261, 167] width 29 height 12
